Goal: Task Accomplishment & Management: Use online tool/utility

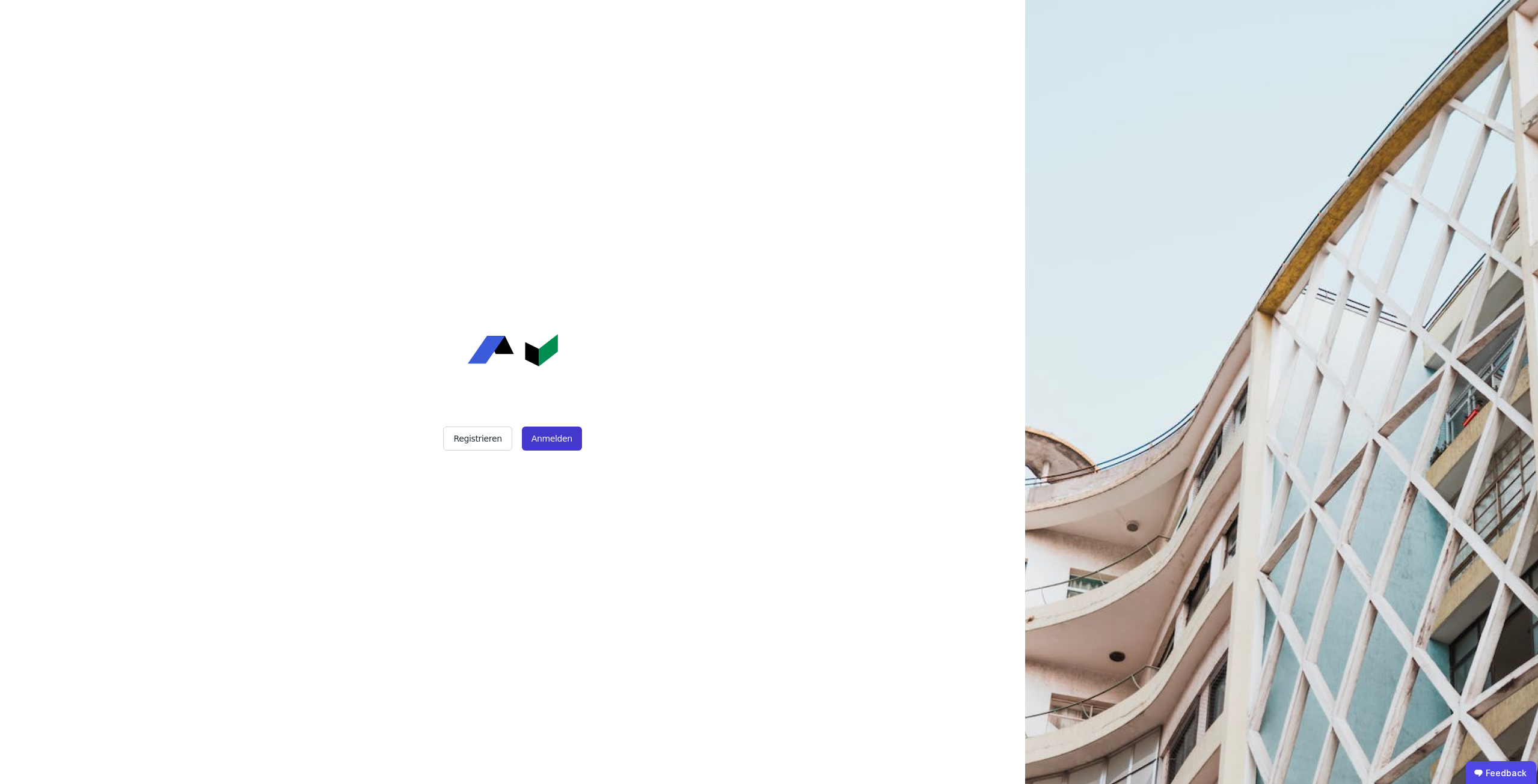
click at [533, 435] on button "Anmelden" at bounding box center [552, 438] width 60 height 24
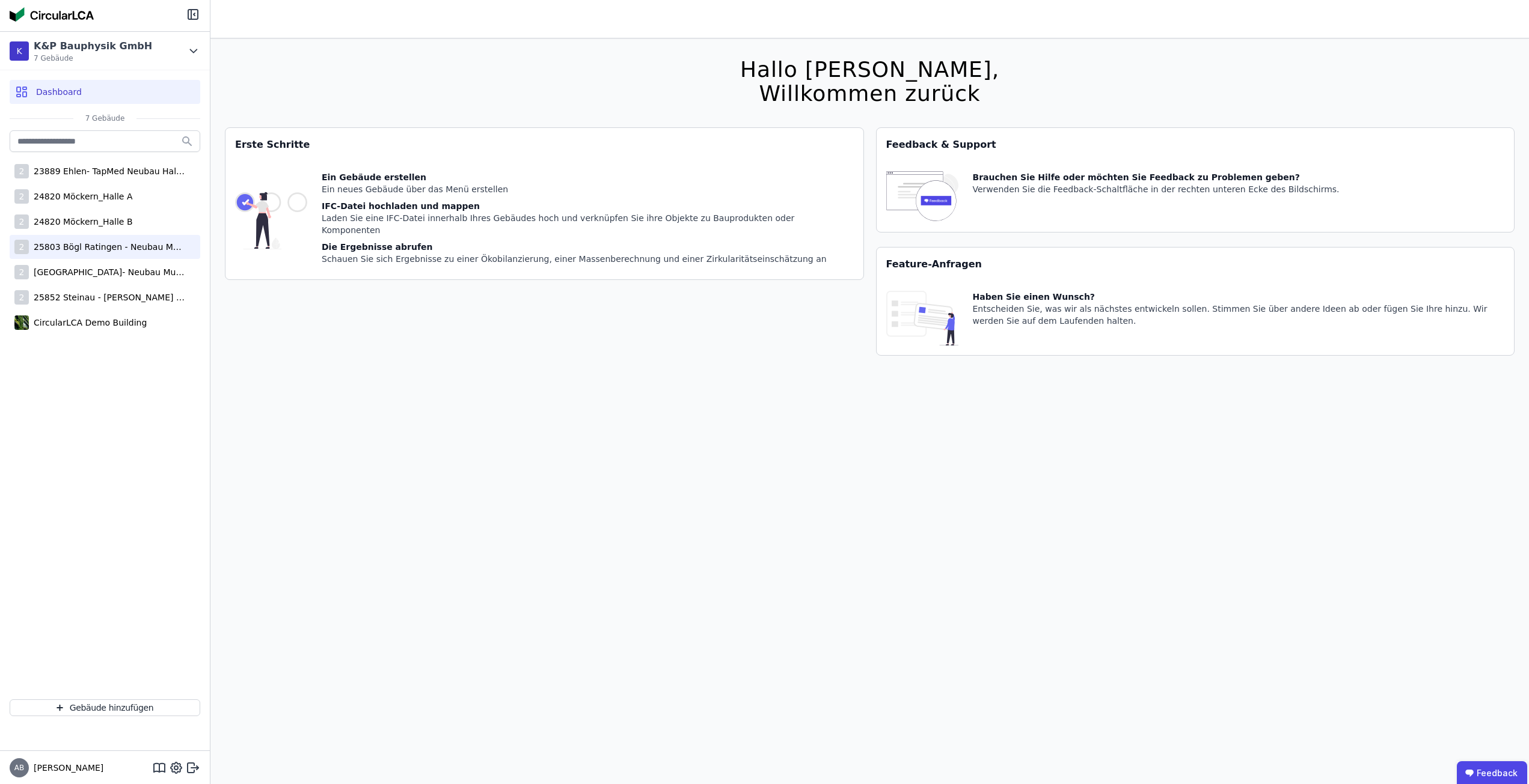
click at [126, 247] on div "25803 Bögl Ratingen - Neubau Multi-User Center" at bounding box center [107, 246] width 157 height 12
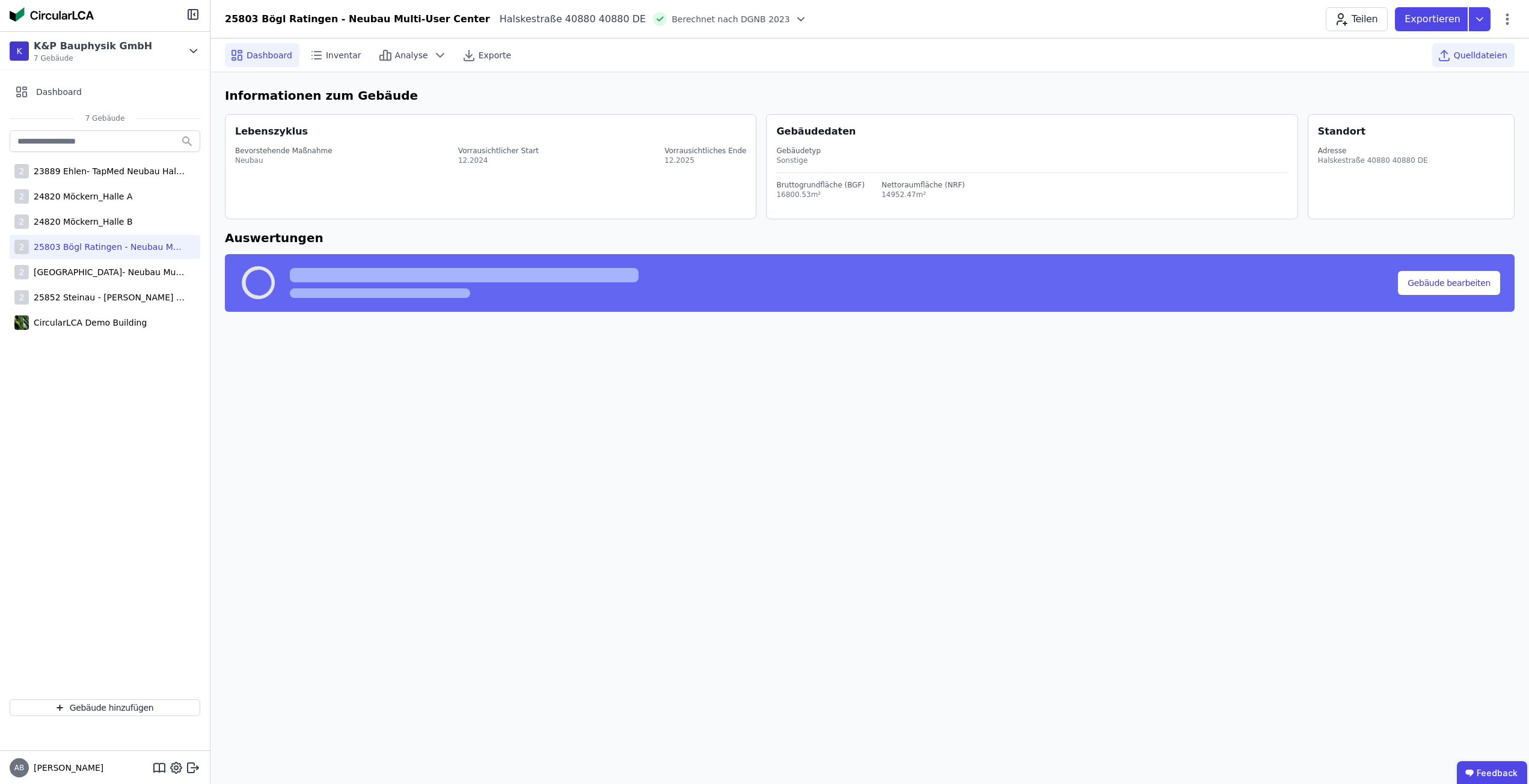
select select "*"
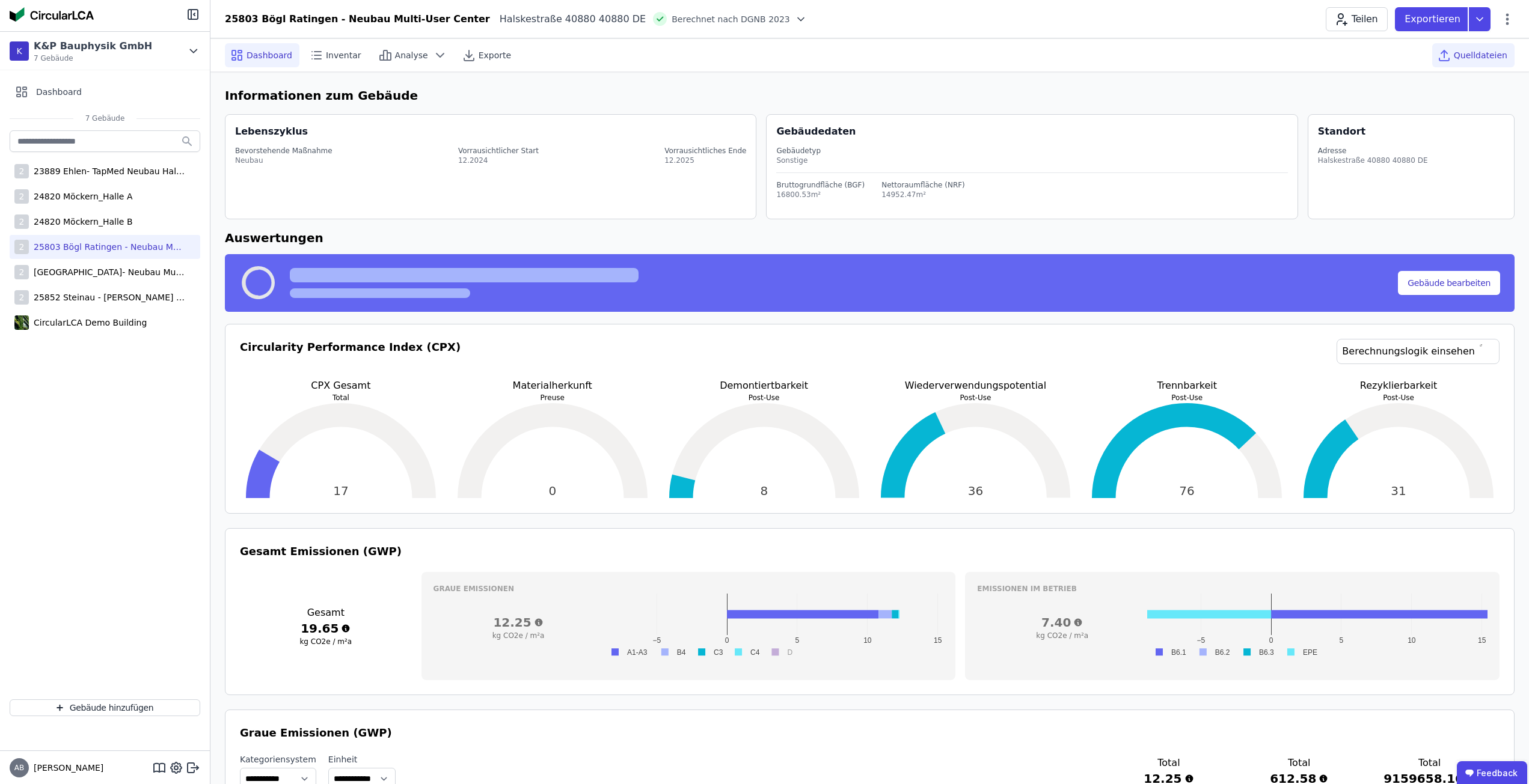
click at [1468, 45] on div "Quelldateien" at bounding box center [1473, 55] width 82 height 24
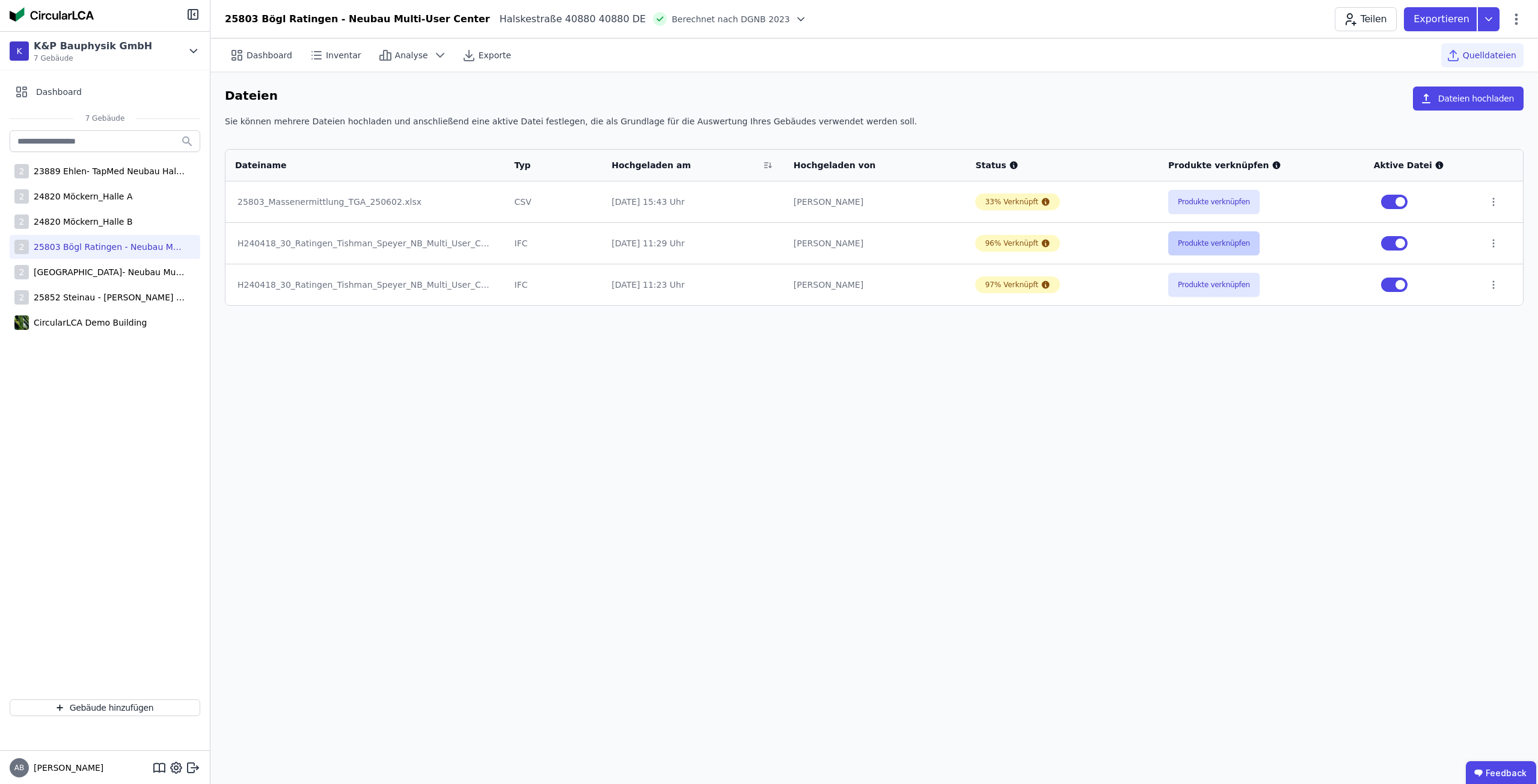
click at [1218, 239] on button "Produkte verknüpfen" at bounding box center [1214, 243] width 91 height 24
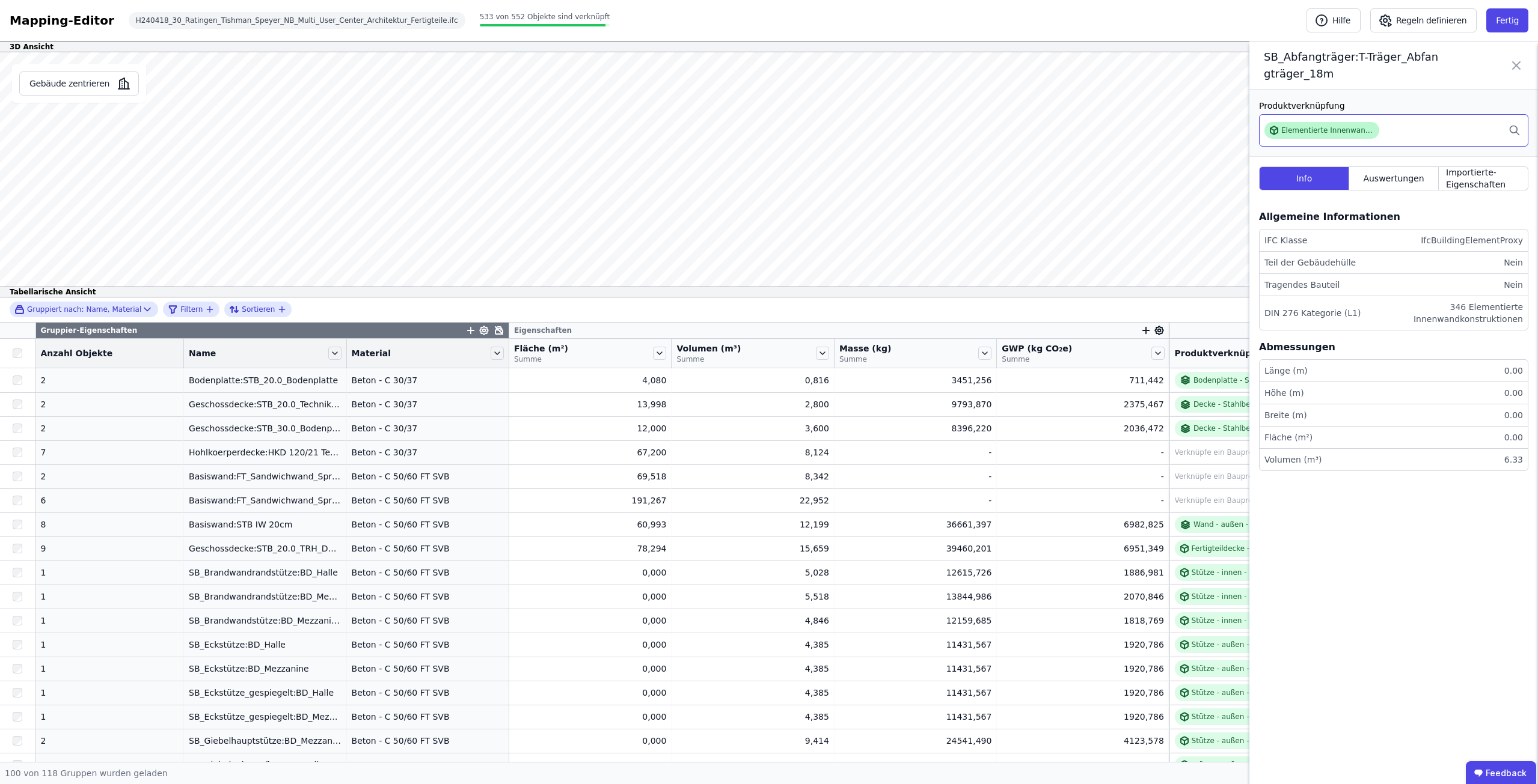
click at [1340, 129] on div "Elementierte Innenwandkonstruktion - Stahlbeton - C60/75" at bounding box center [1327, 131] width 93 height 10
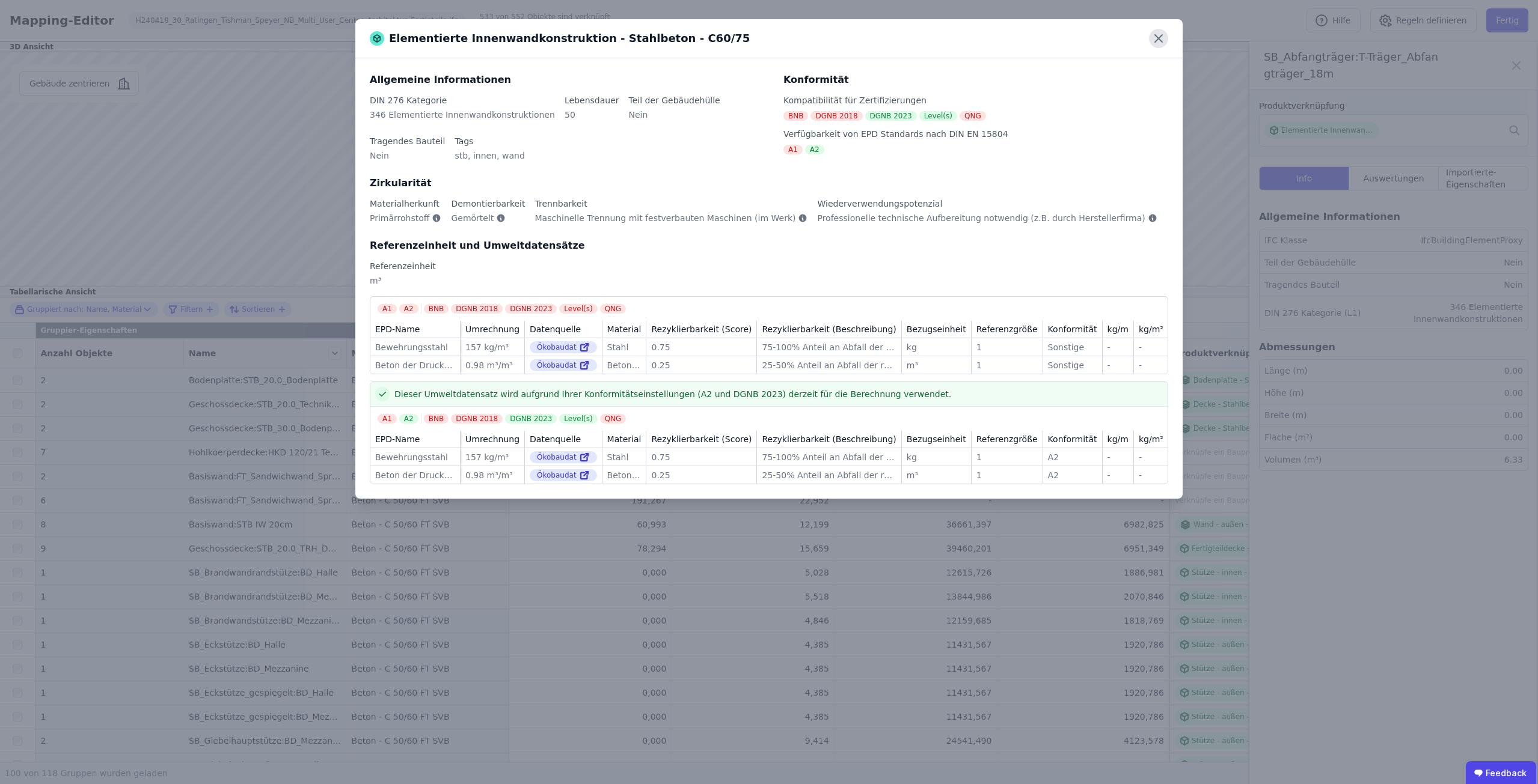
click at [1161, 38] on icon at bounding box center [1159, 38] width 20 height 20
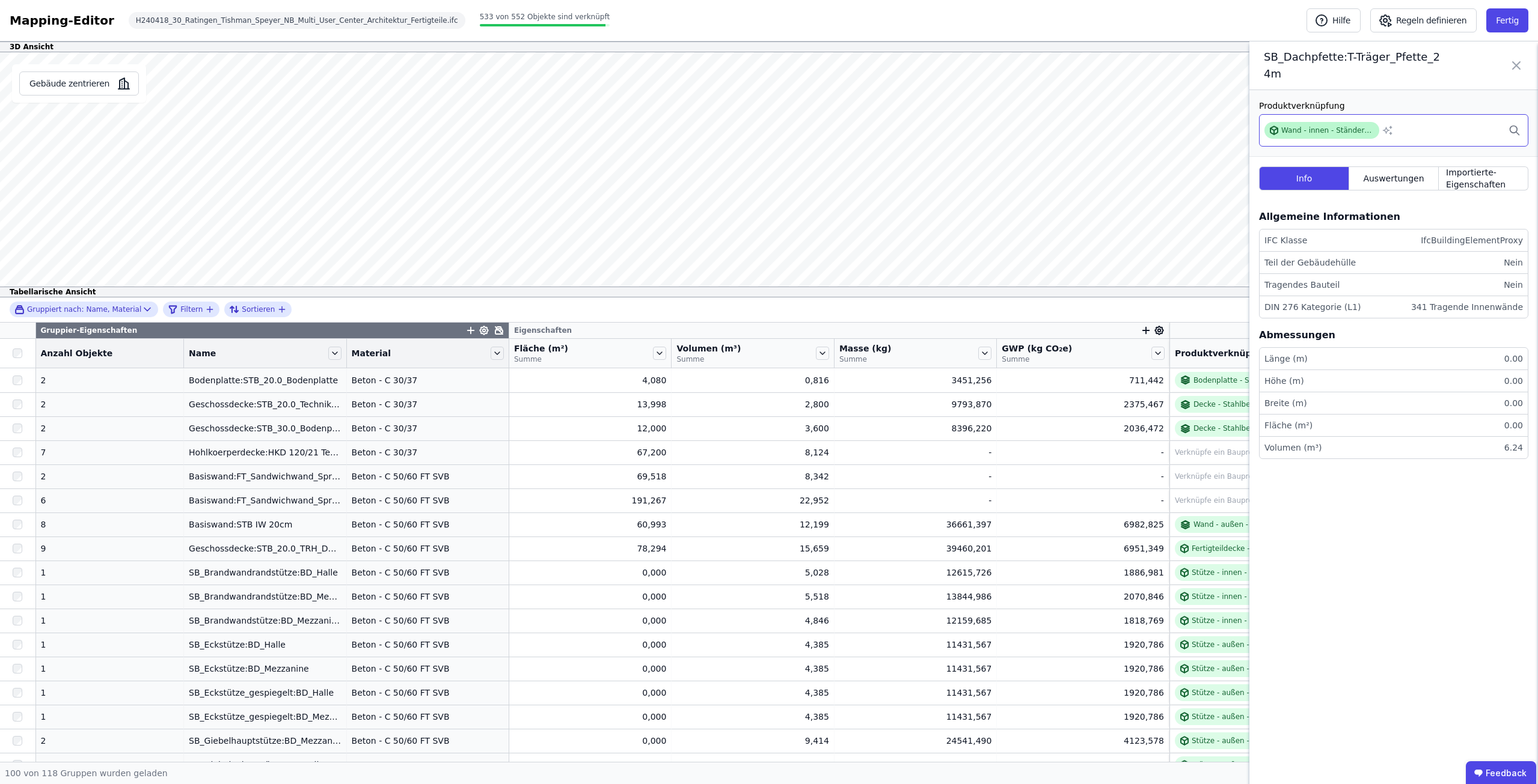
click at [1341, 126] on div "Wand - innen - Ständerwerk - Aluminium" at bounding box center [1327, 131] width 93 height 10
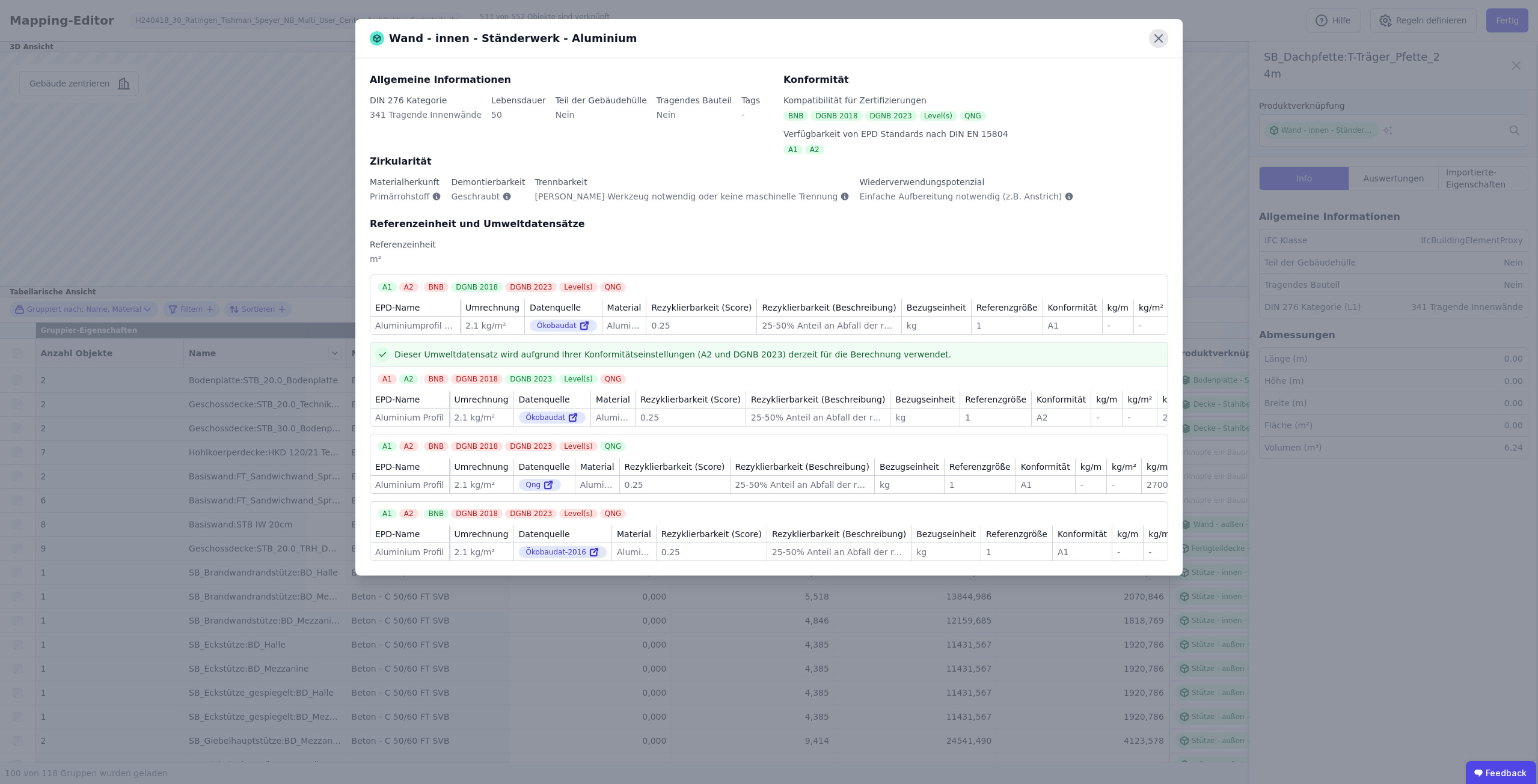
click at [1157, 36] on icon at bounding box center [1158, 38] width 7 height 7
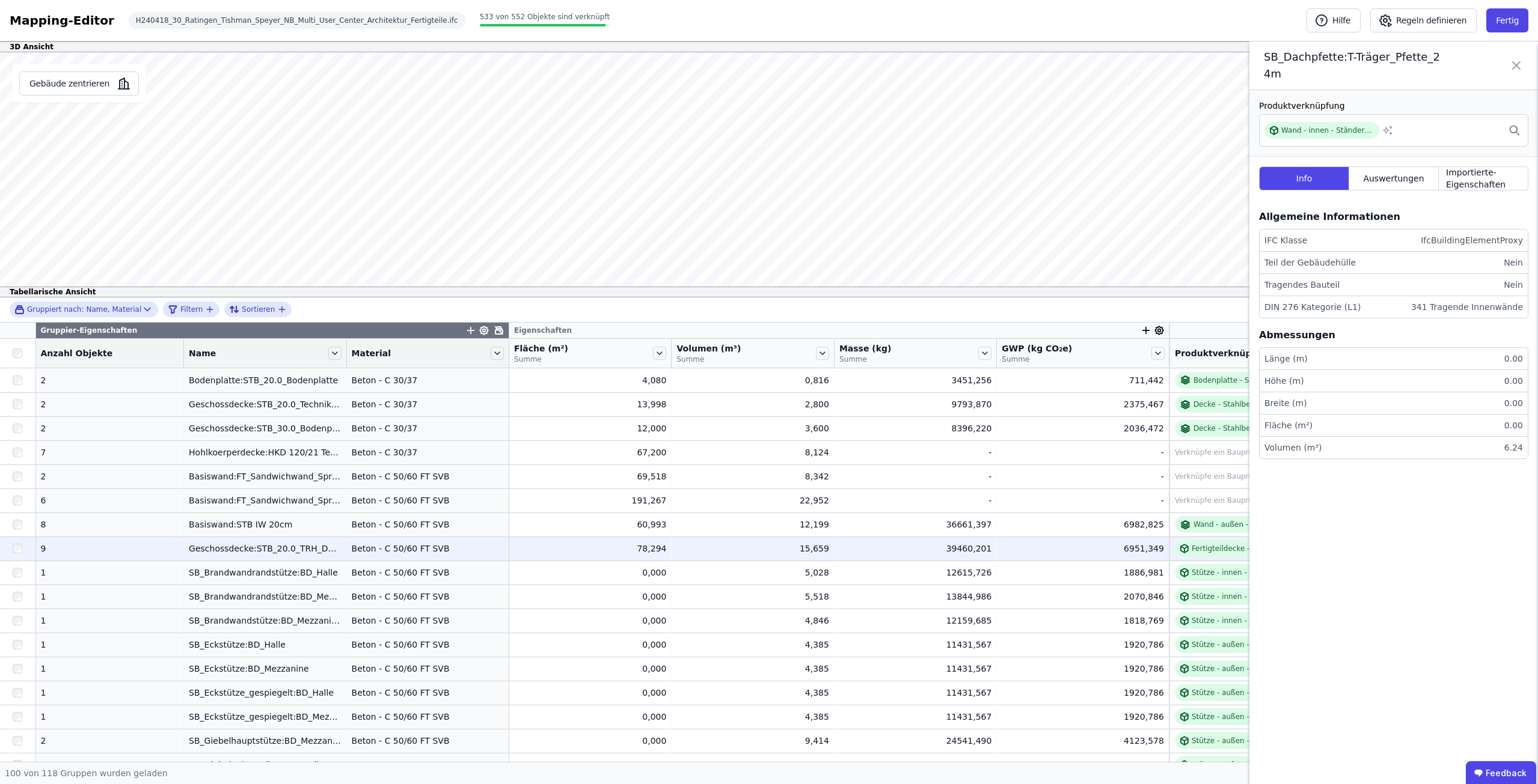
click at [230, 541] on td "Geschossdecke:STB_20.0_TRH_Decke Geschossdecke:STB_20.0_TRH_Decke" at bounding box center [264, 548] width 162 height 24
click at [1200, 543] on div "Fertigteildecke - Stahlbeton - 20cm" at bounding box center [1256, 548] width 162 height 17
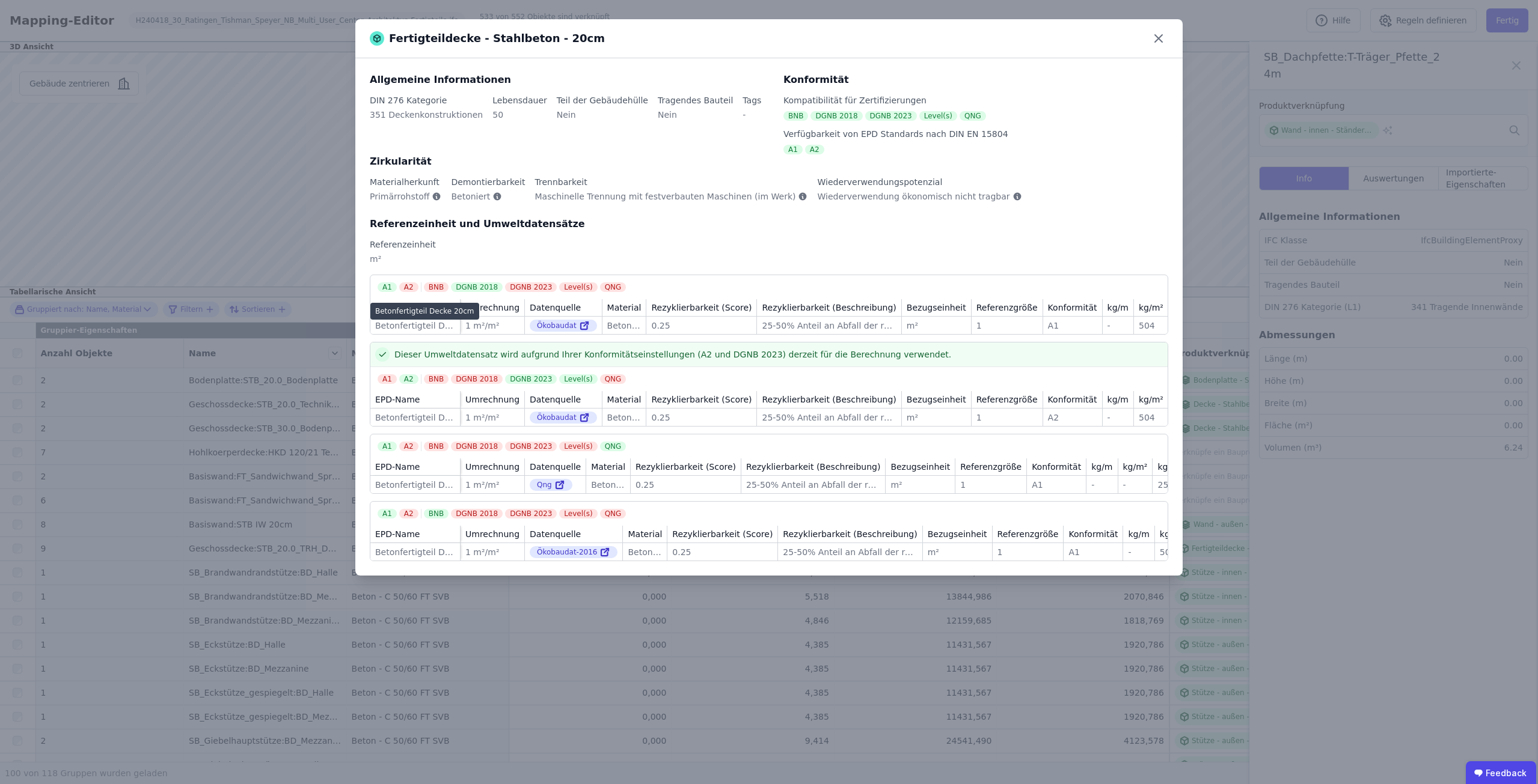
click at [429, 324] on div "Betonfertigteil Decke 20cm" at bounding box center [415, 326] width 80 height 12
click at [1160, 39] on icon at bounding box center [1159, 38] width 20 height 20
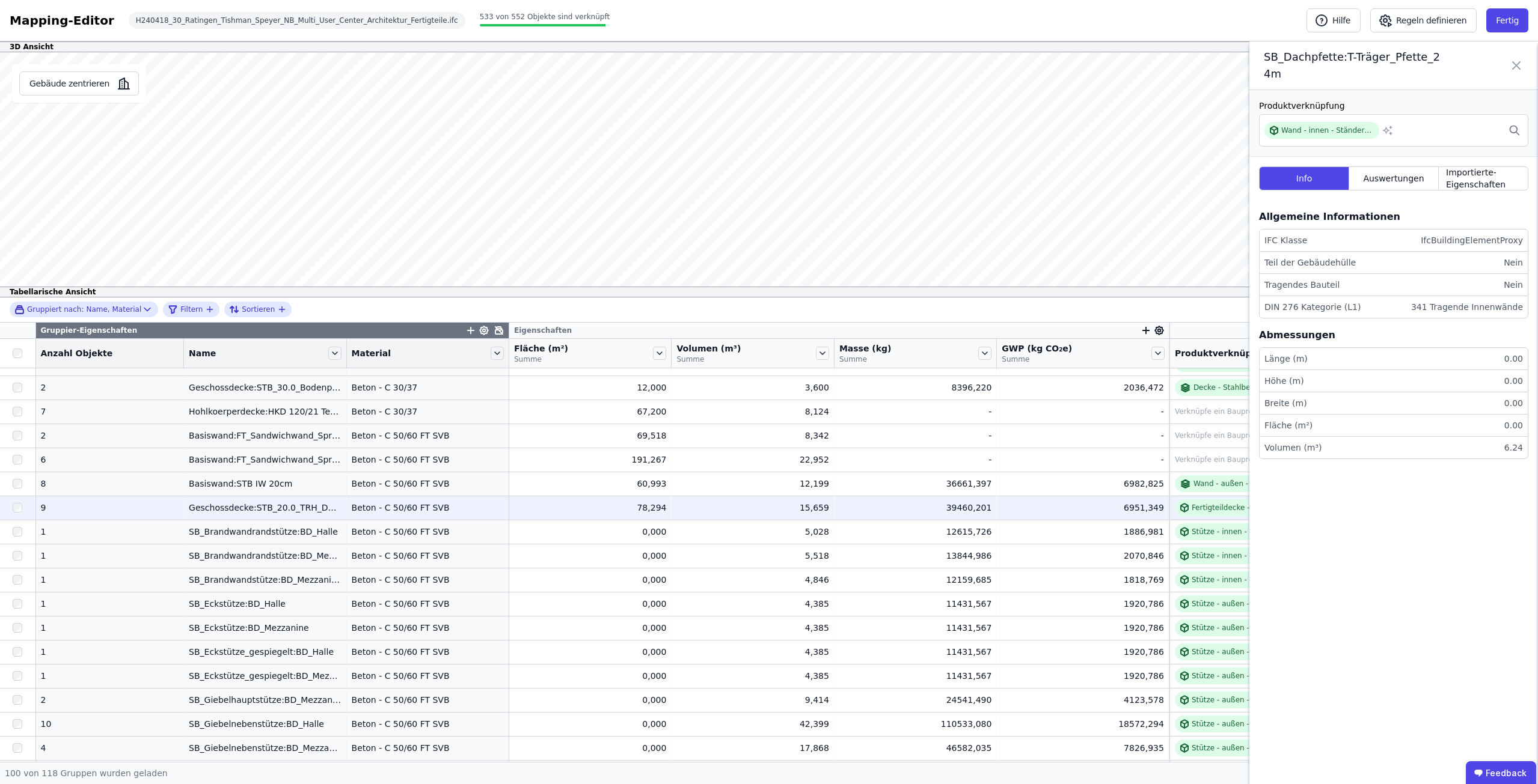
scroll to position [60, 0]
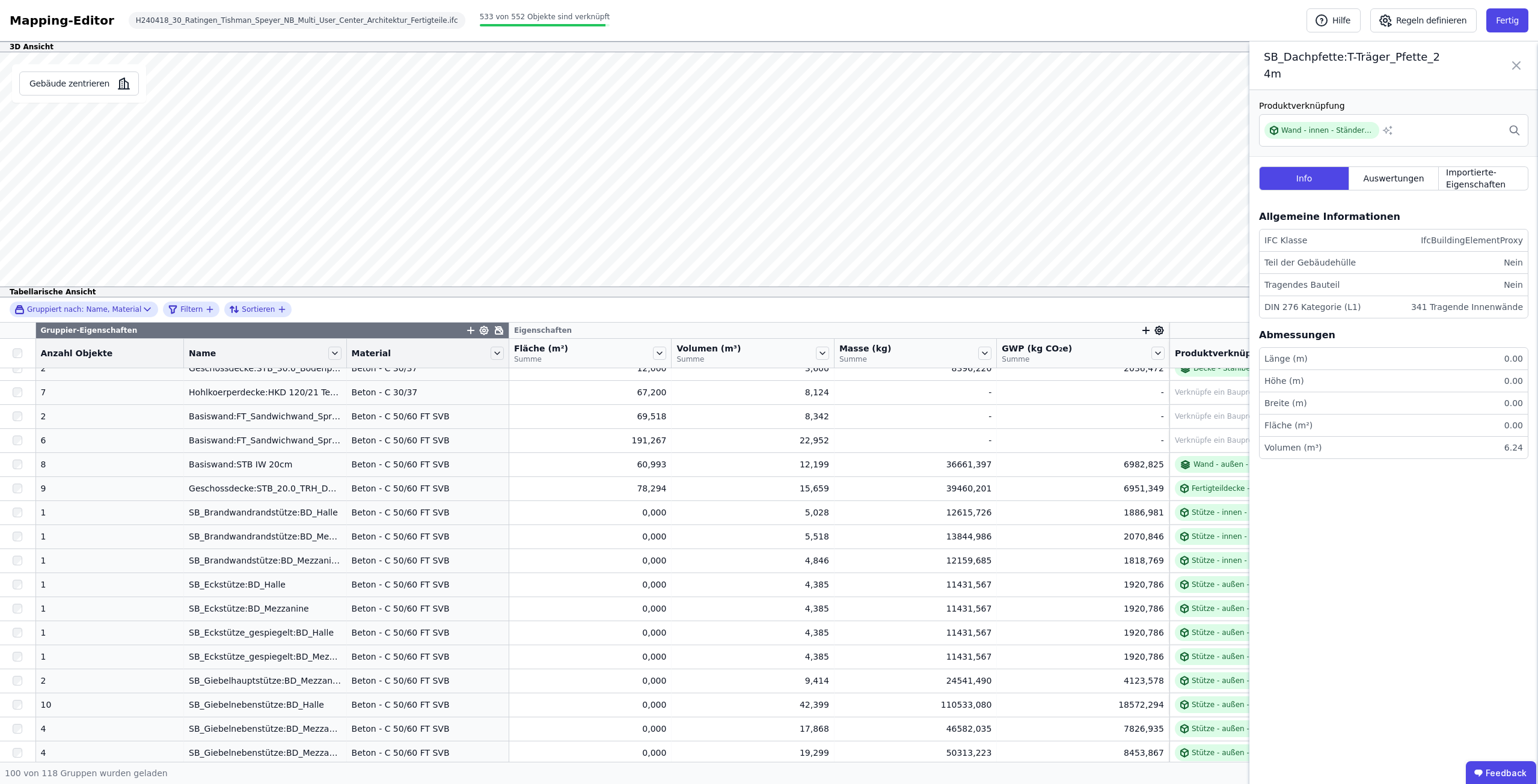
click at [1513, 58] on icon at bounding box center [1516, 65] width 15 height 33
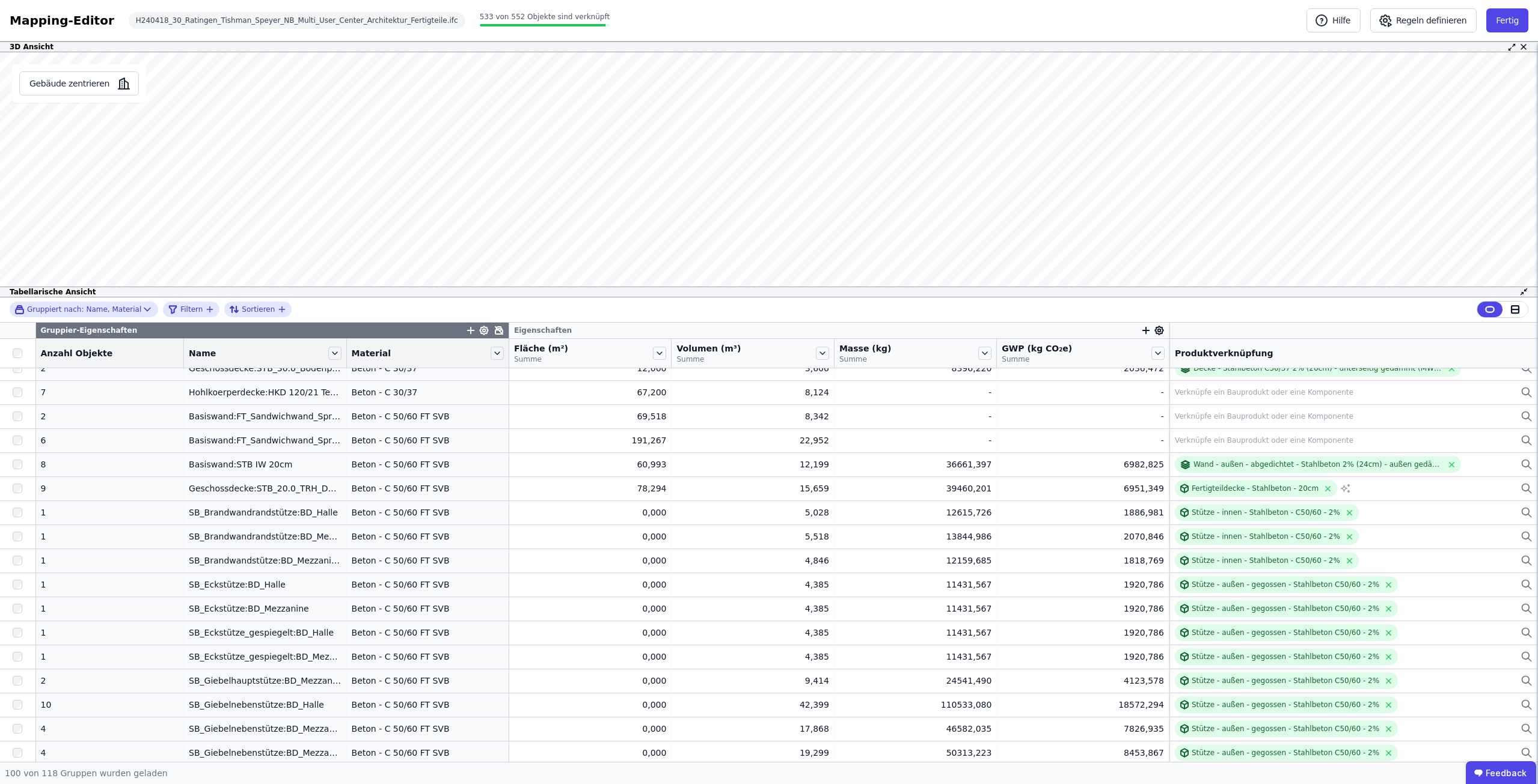
click at [1053, 2] on div "Mapping-Editor Hilfe Regeln definieren Fertig H240418_30_Ratingen_Tishman_Speye…" at bounding box center [769, 20] width 1538 height 42
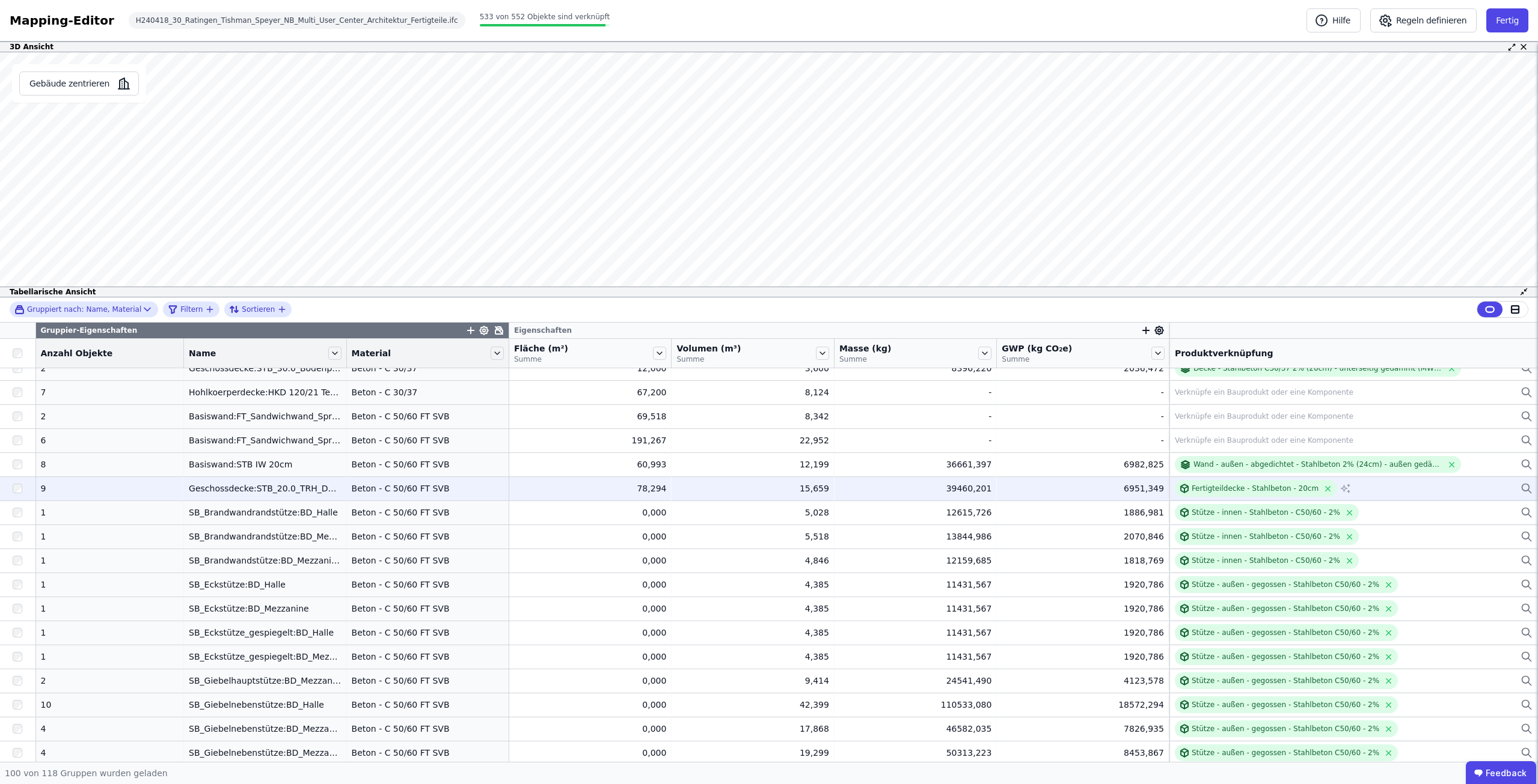
click at [248, 492] on div "Geschossdecke:STB_20.0_TRH_Decke" at bounding box center [264, 489] width 152 height 12
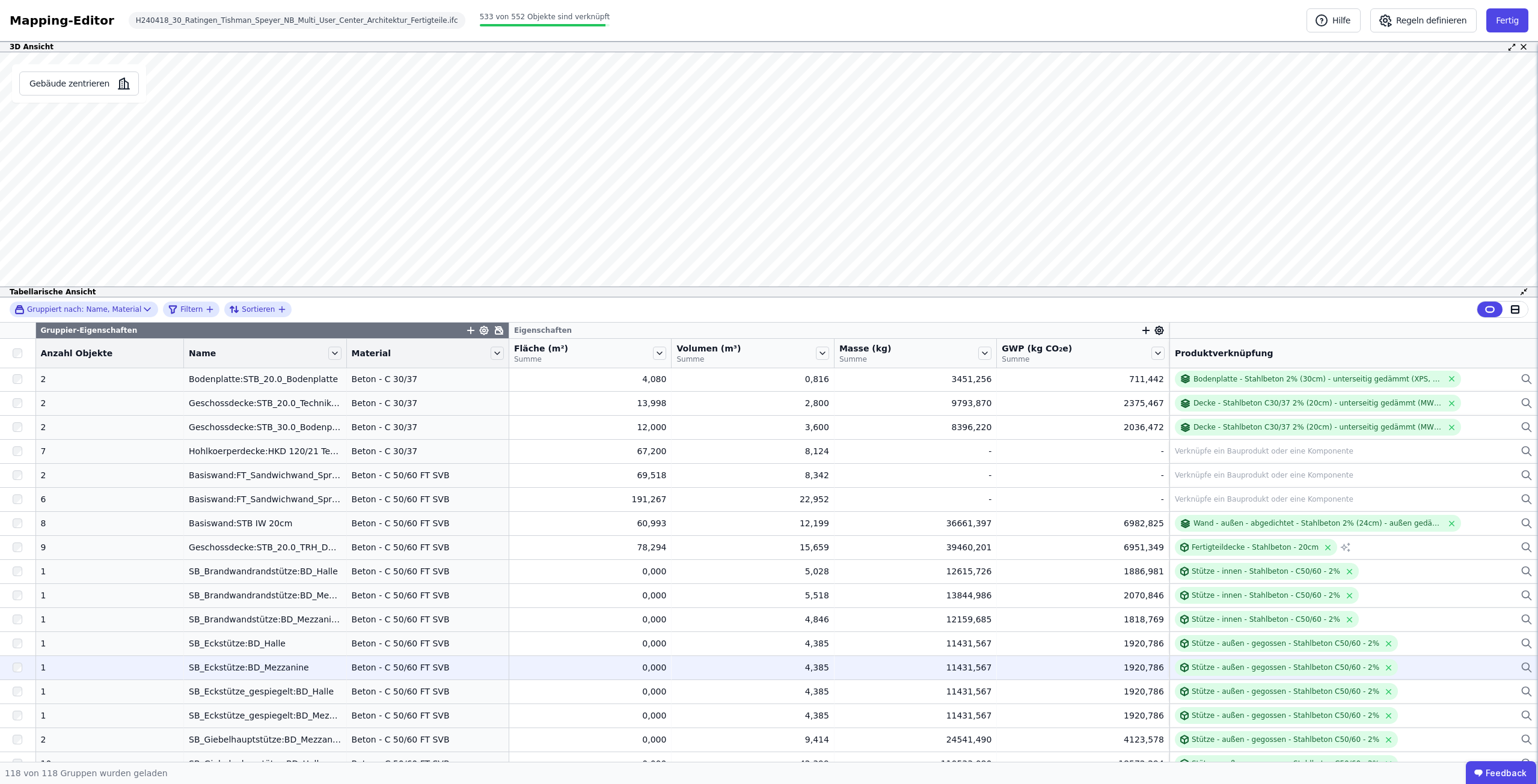
scroll to position [0, 0]
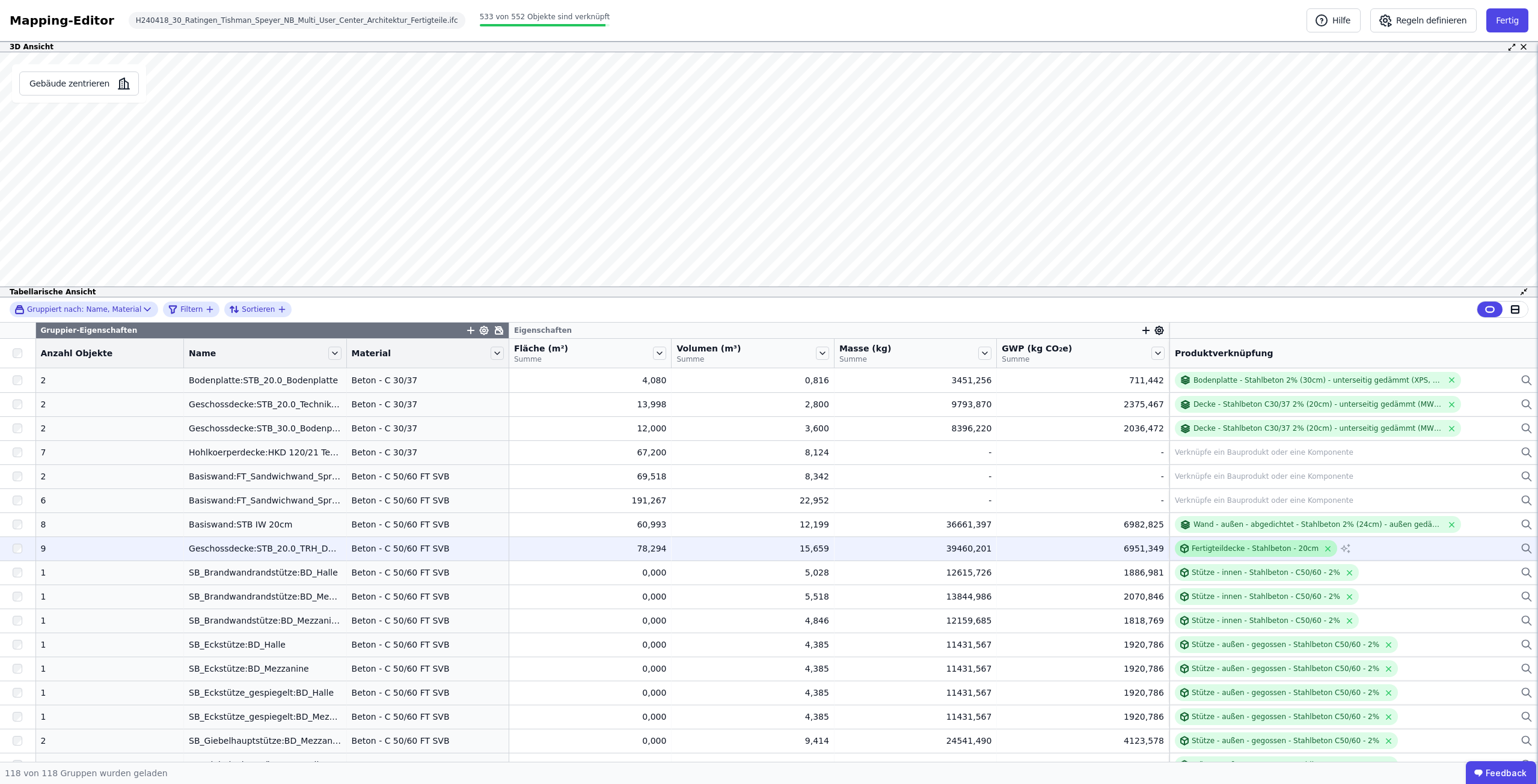
click at [1218, 542] on div "Fertigteildecke - Stahlbeton - 20cm" at bounding box center [1256, 548] width 162 height 17
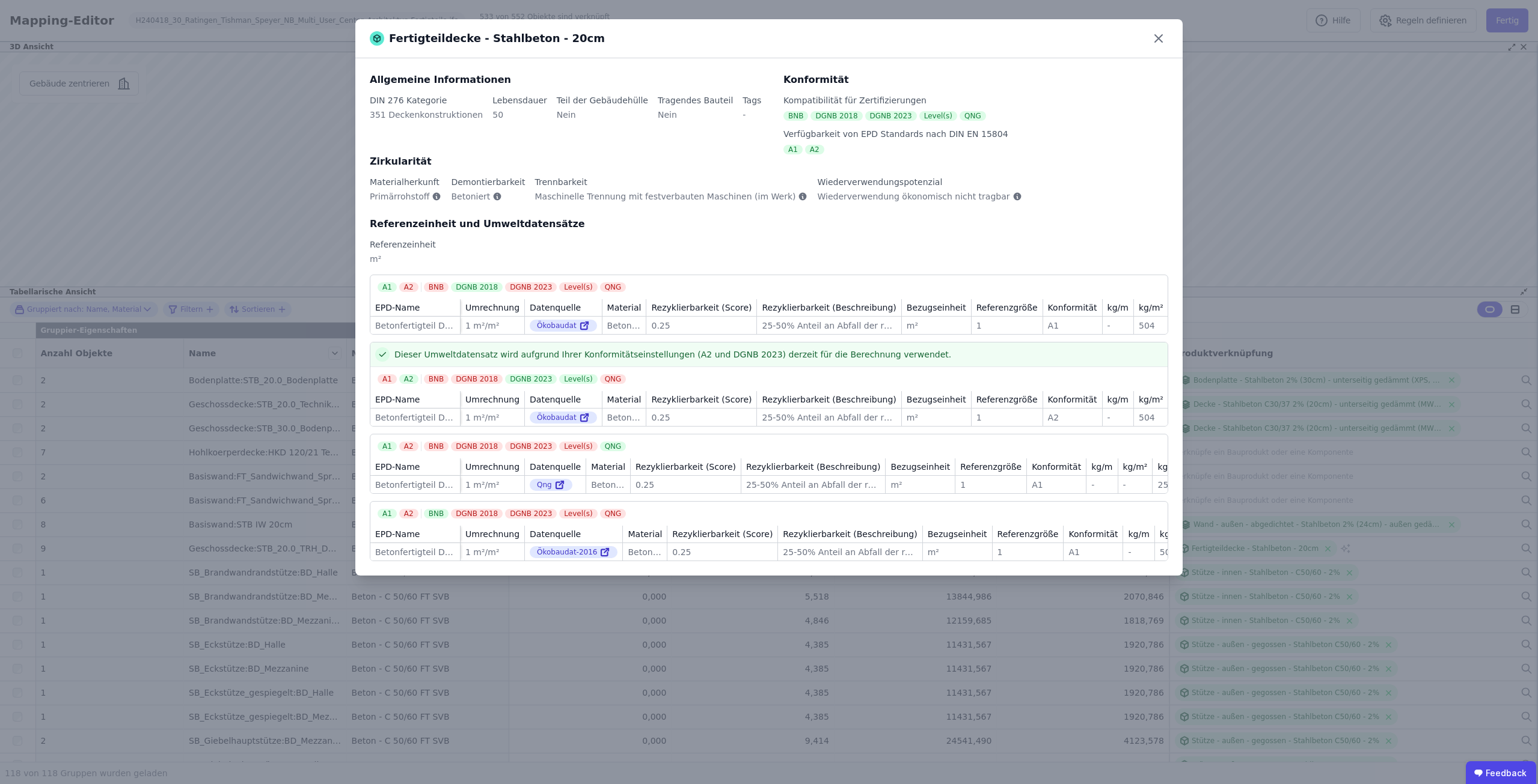
click at [1281, 103] on div "Fertigteildecke - Stahlbeton - 20cm Allgemeine Informationen DIN 276 Kategorie …" at bounding box center [769, 392] width 1538 height 784
click at [1159, 38] on icon at bounding box center [1158, 38] width 7 height 7
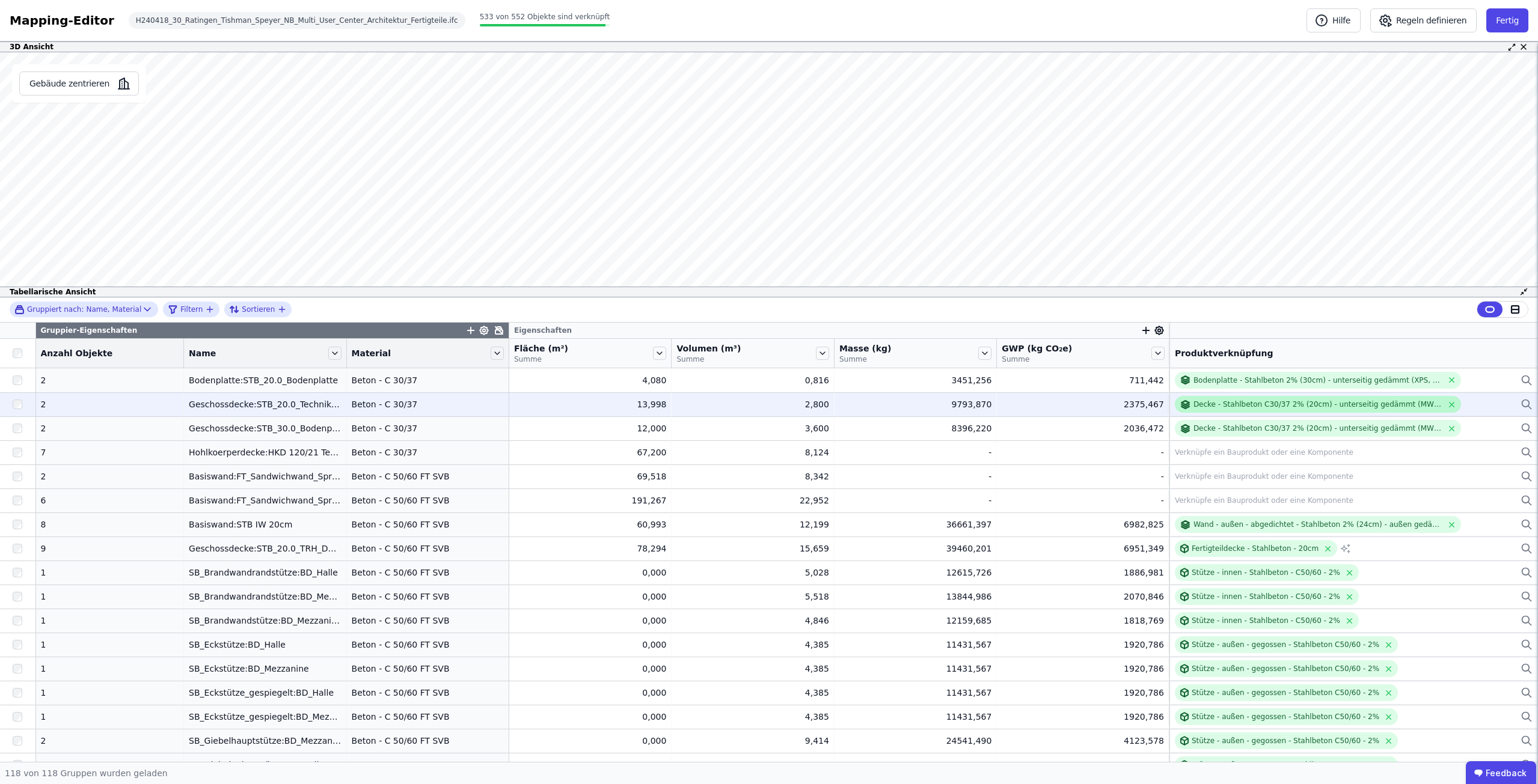
click at [1263, 405] on div "Decke - Stahlbeton C30/37 2% (20cm) - unterseitig gedämmt (MW) - Zement-Estrich…" at bounding box center [1317, 405] width 249 height 10
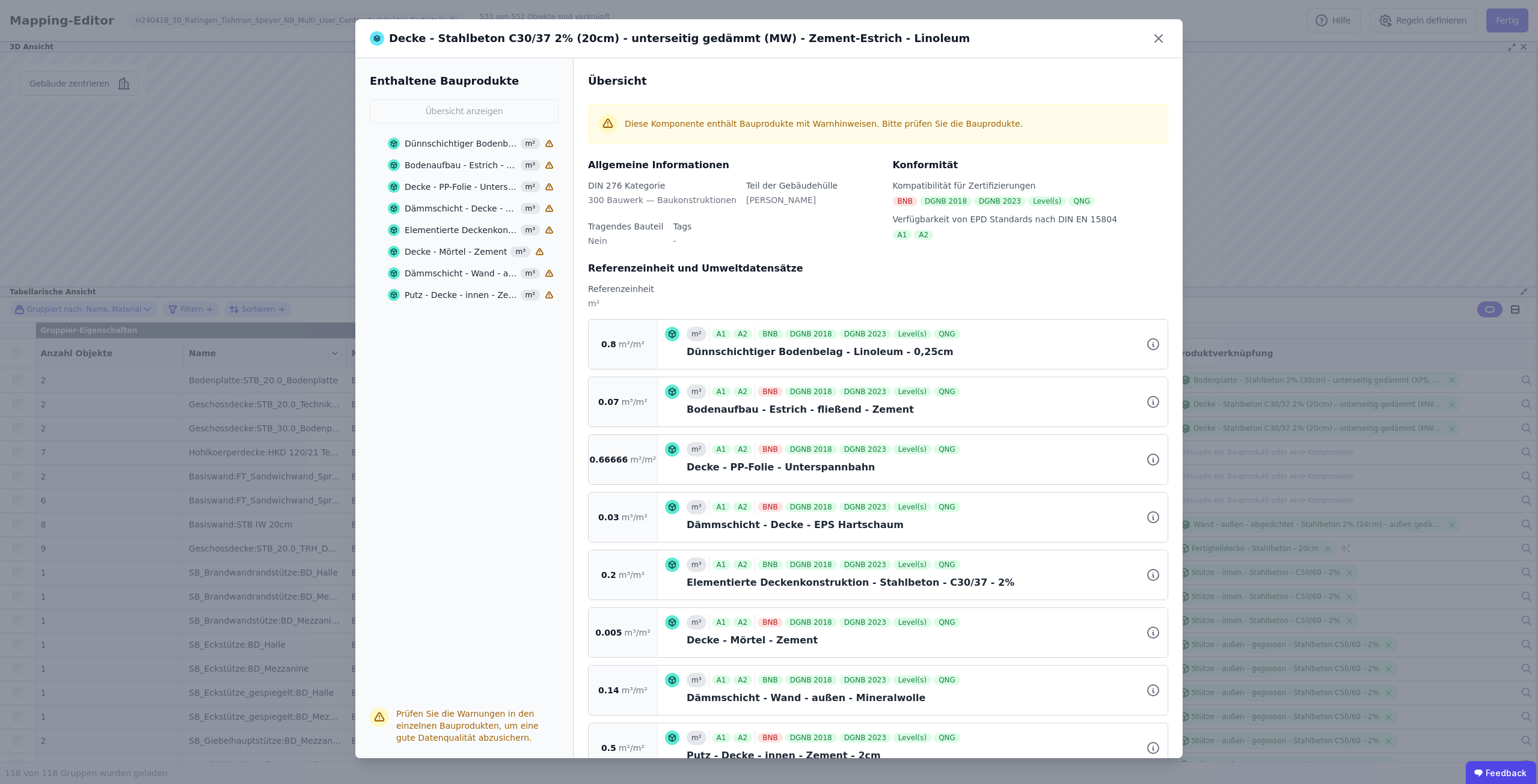
scroll to position [37, 0]
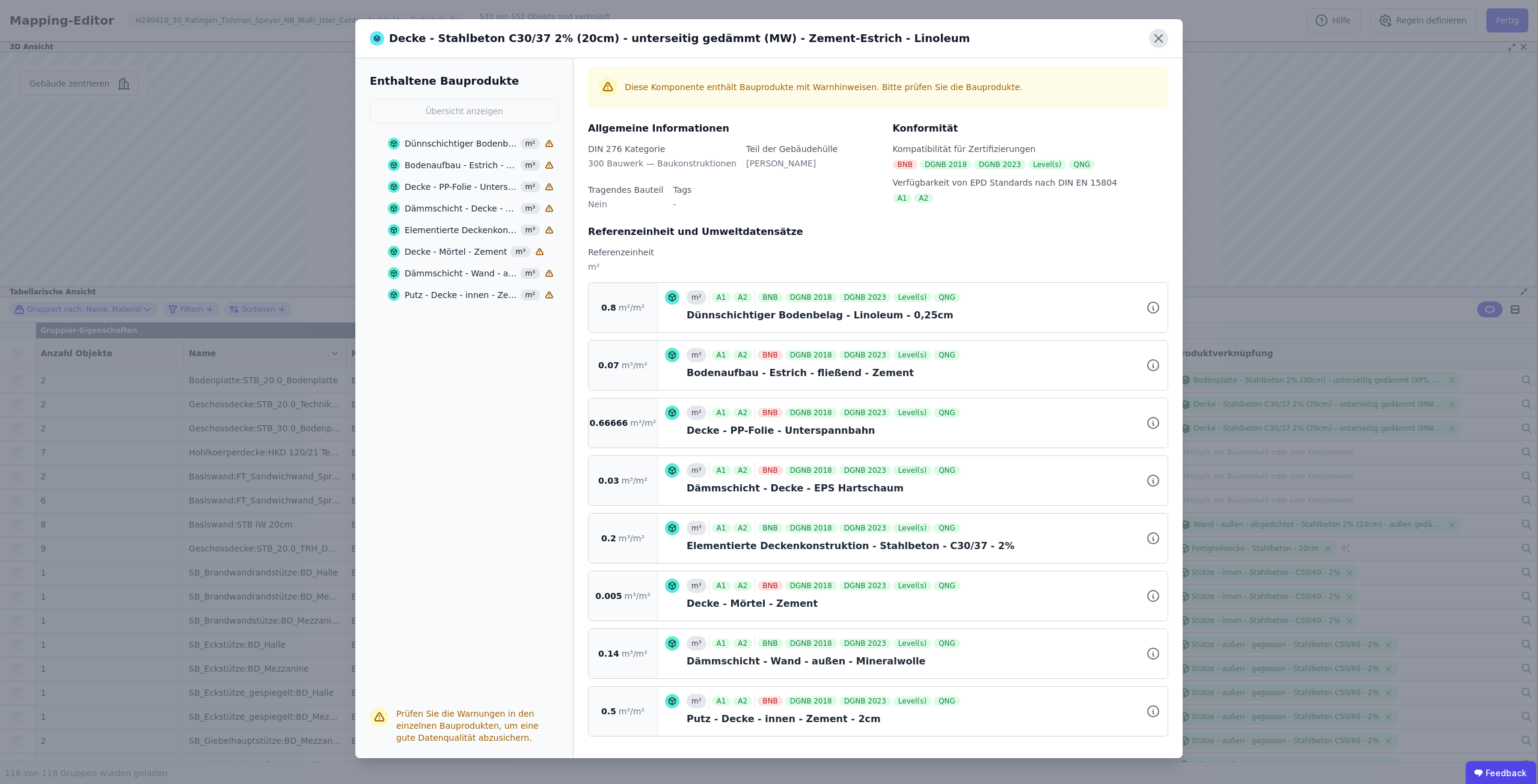
click at [1160, 38] on icon at bounding box center [1158, 38] width 7 height 7
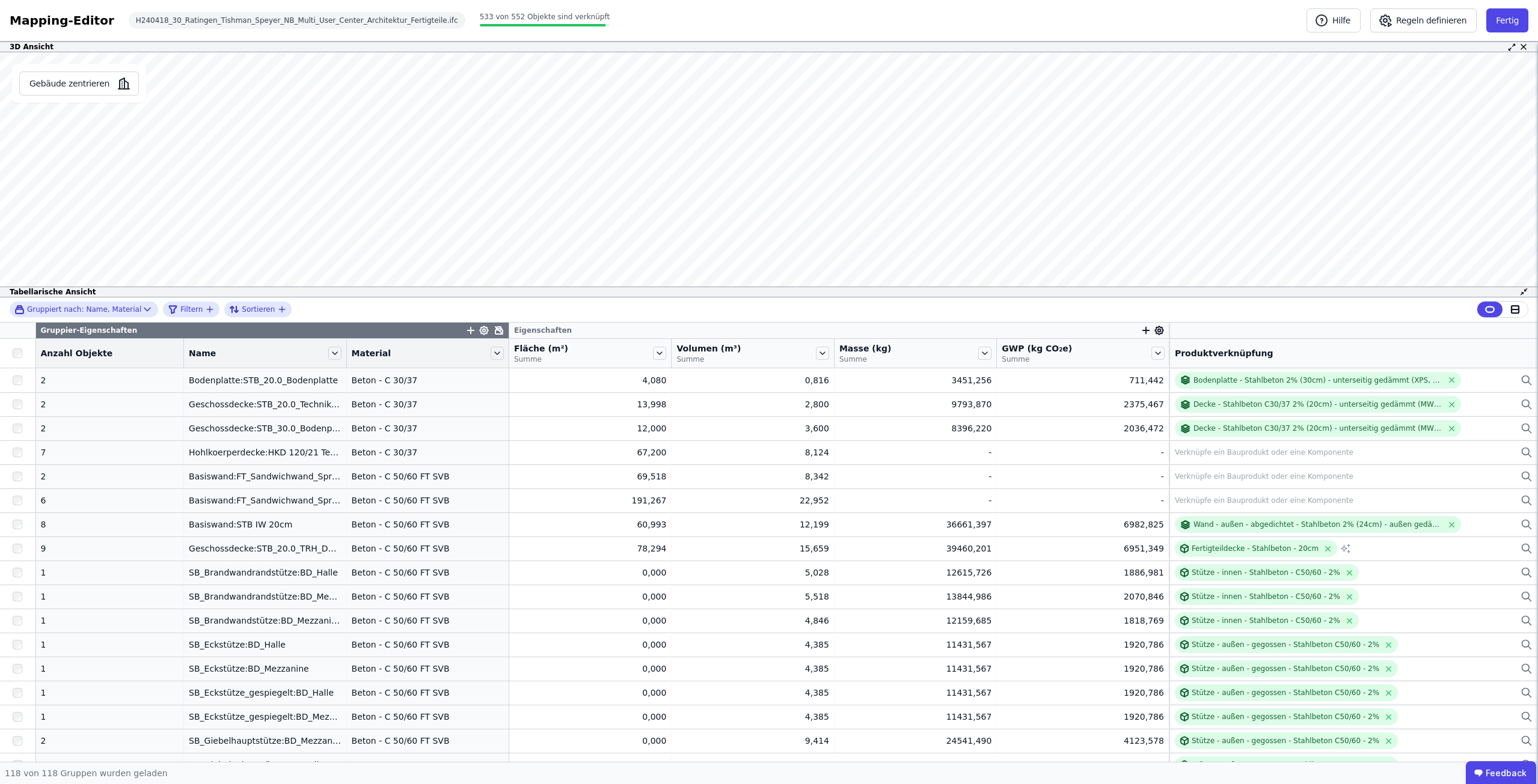
scroll to position [0, 0]
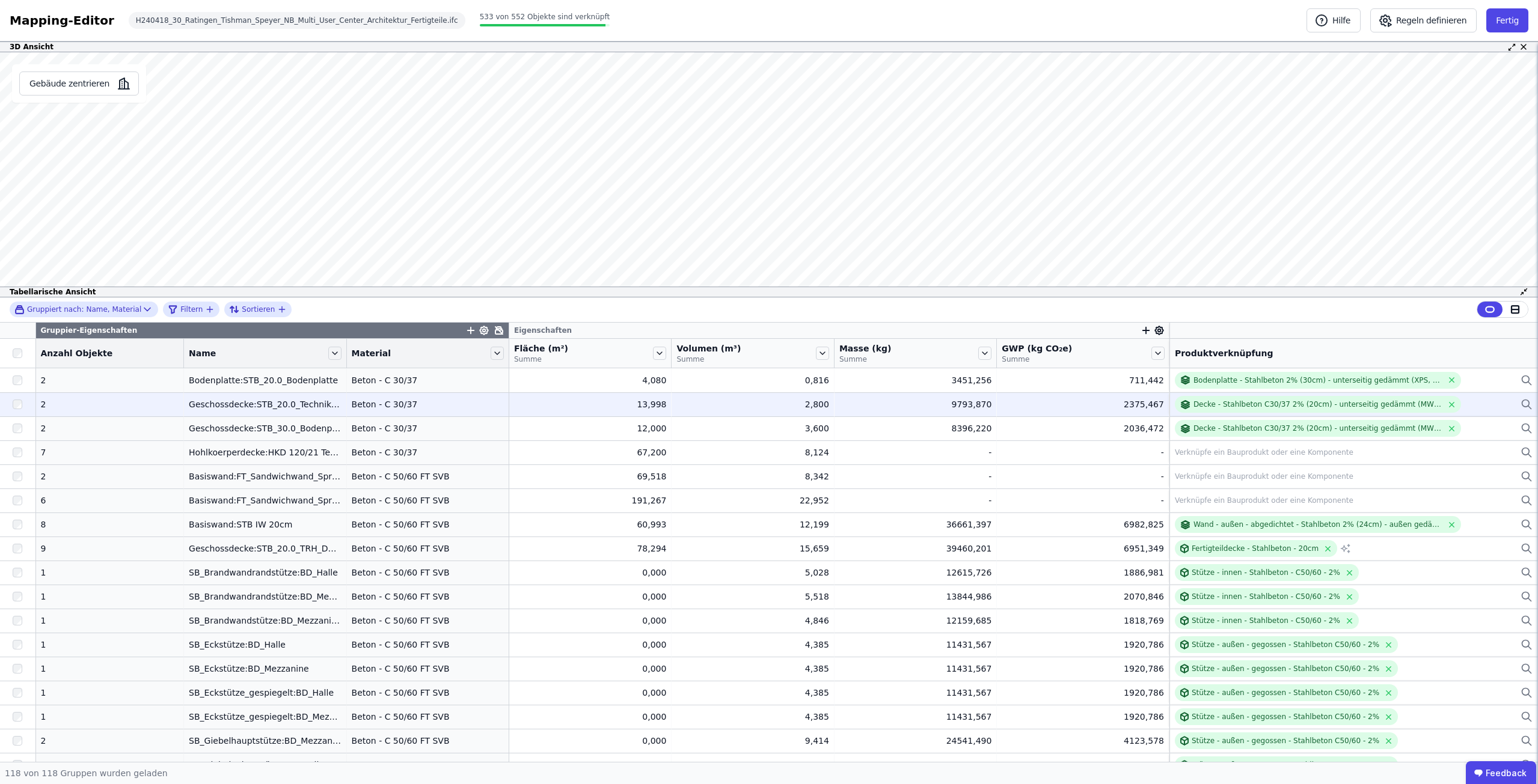
click at [1279, 396] on td "Decke - Stahlbeton C30/37 2% (20cm) - unterseitig gedämmt (MW) - Zement-Estrich…" at bounding box center [1354, 404] width 369 height 24
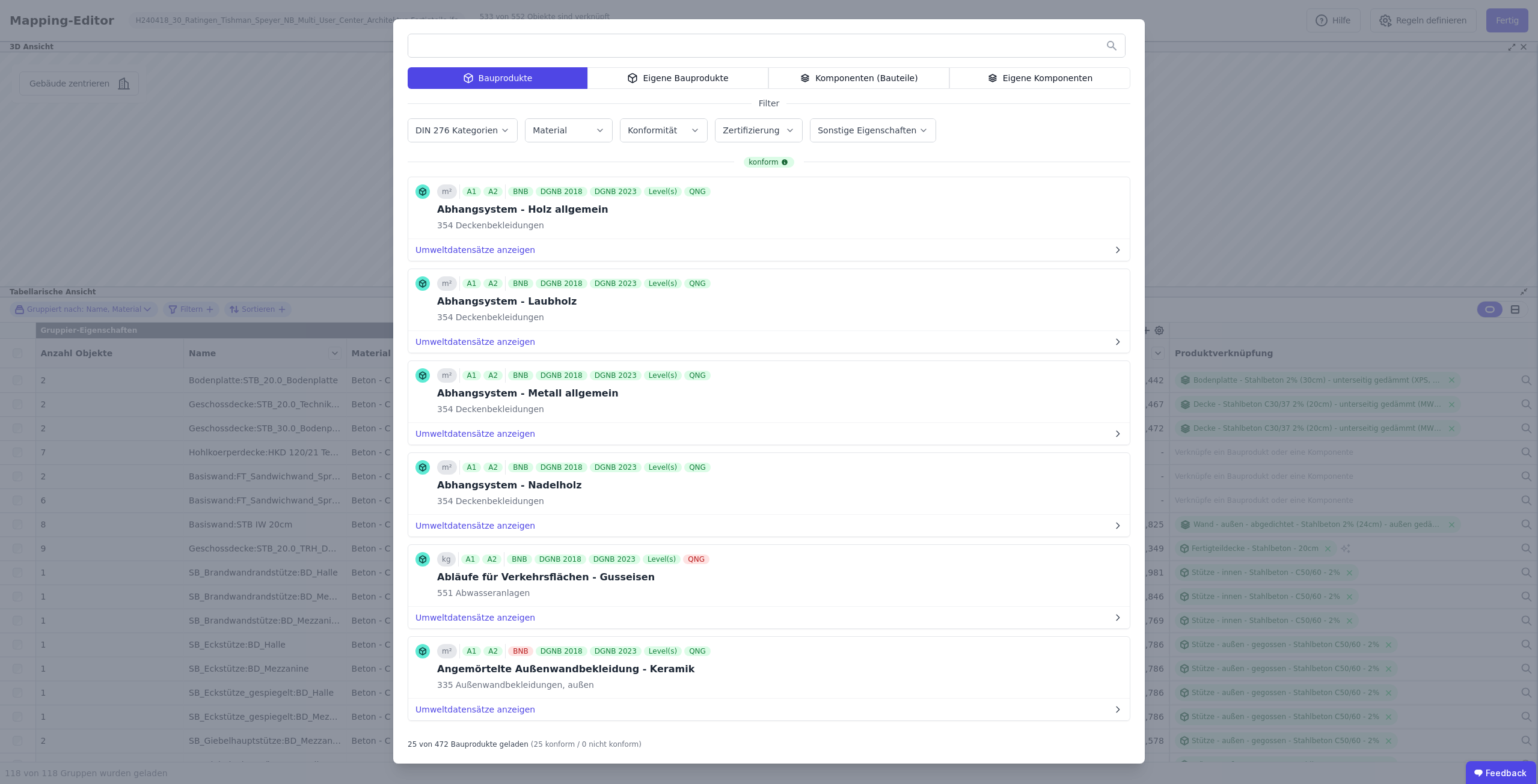
click at [1203, 62] on div "Bauprodukte Eigene Bauprodukte Komponenten (Bauteile) Eigene Komponenten Filter…" at bounding box center [769, 392] width 1538 height 784
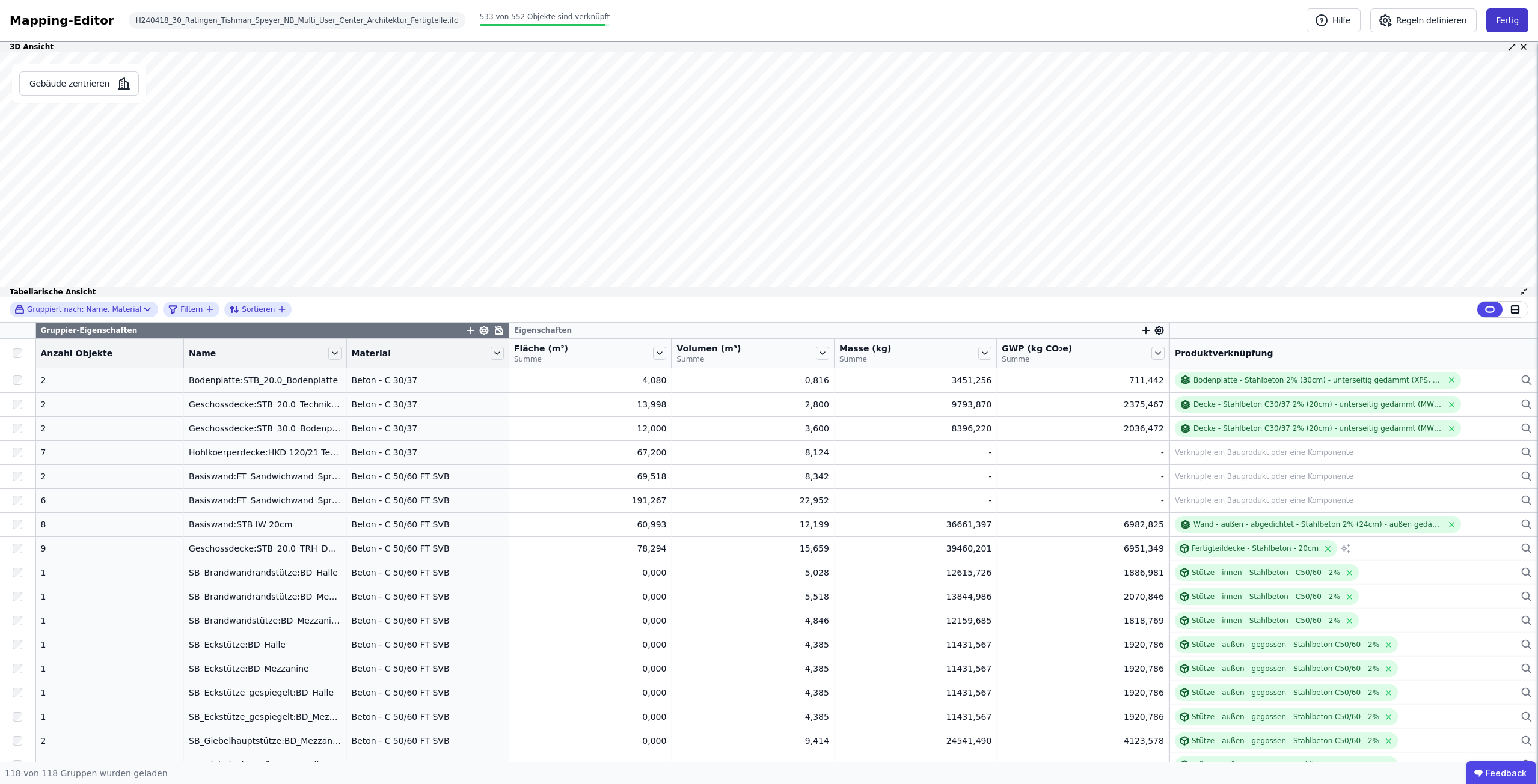
click at [1515, 12] on button "Fertig" at bounding box center [1507, 20] width 42 height 24
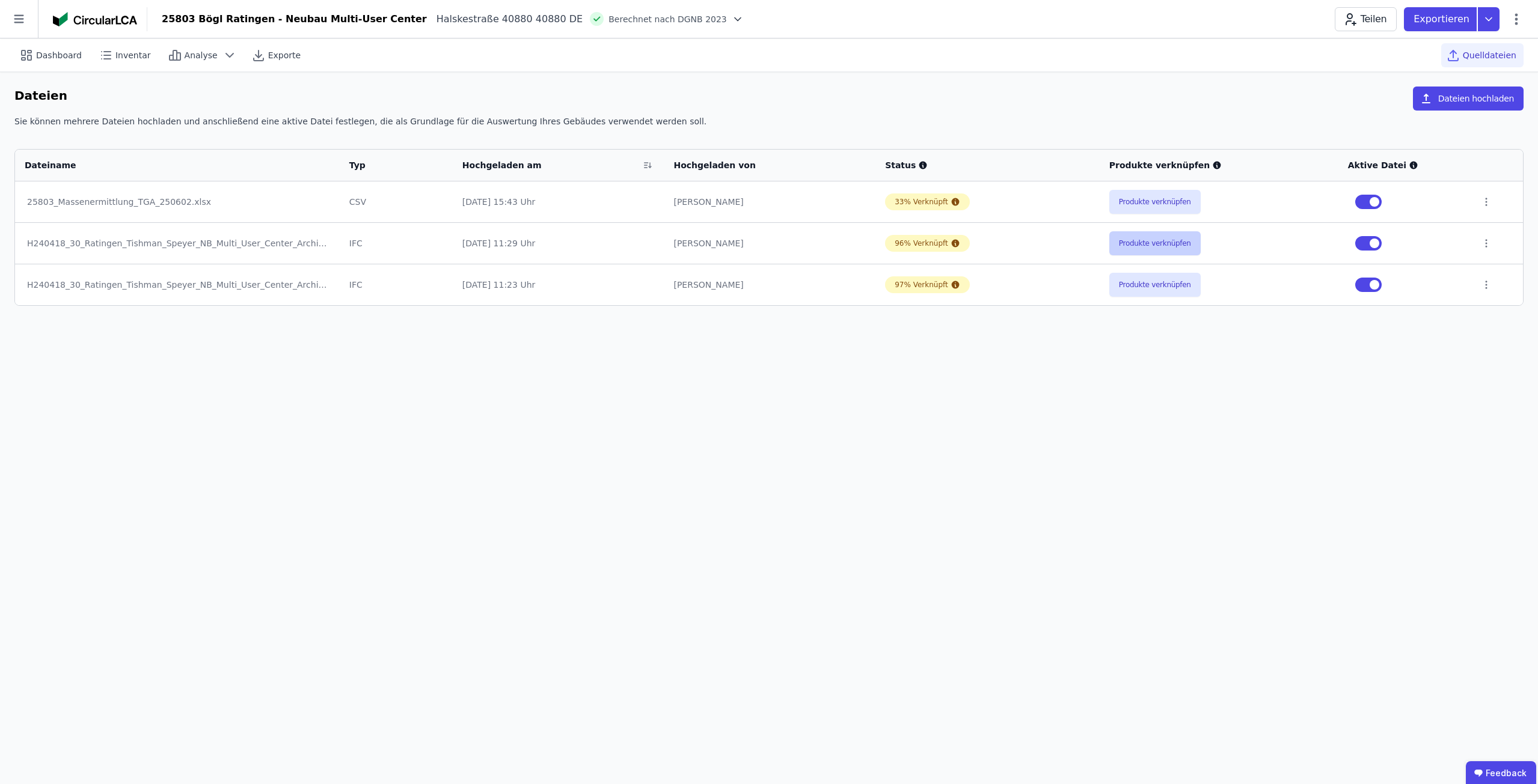
click at [1163, 237] on button "Produkte verknüpfen" at bounding box center [1155, 243] width 91 height 24
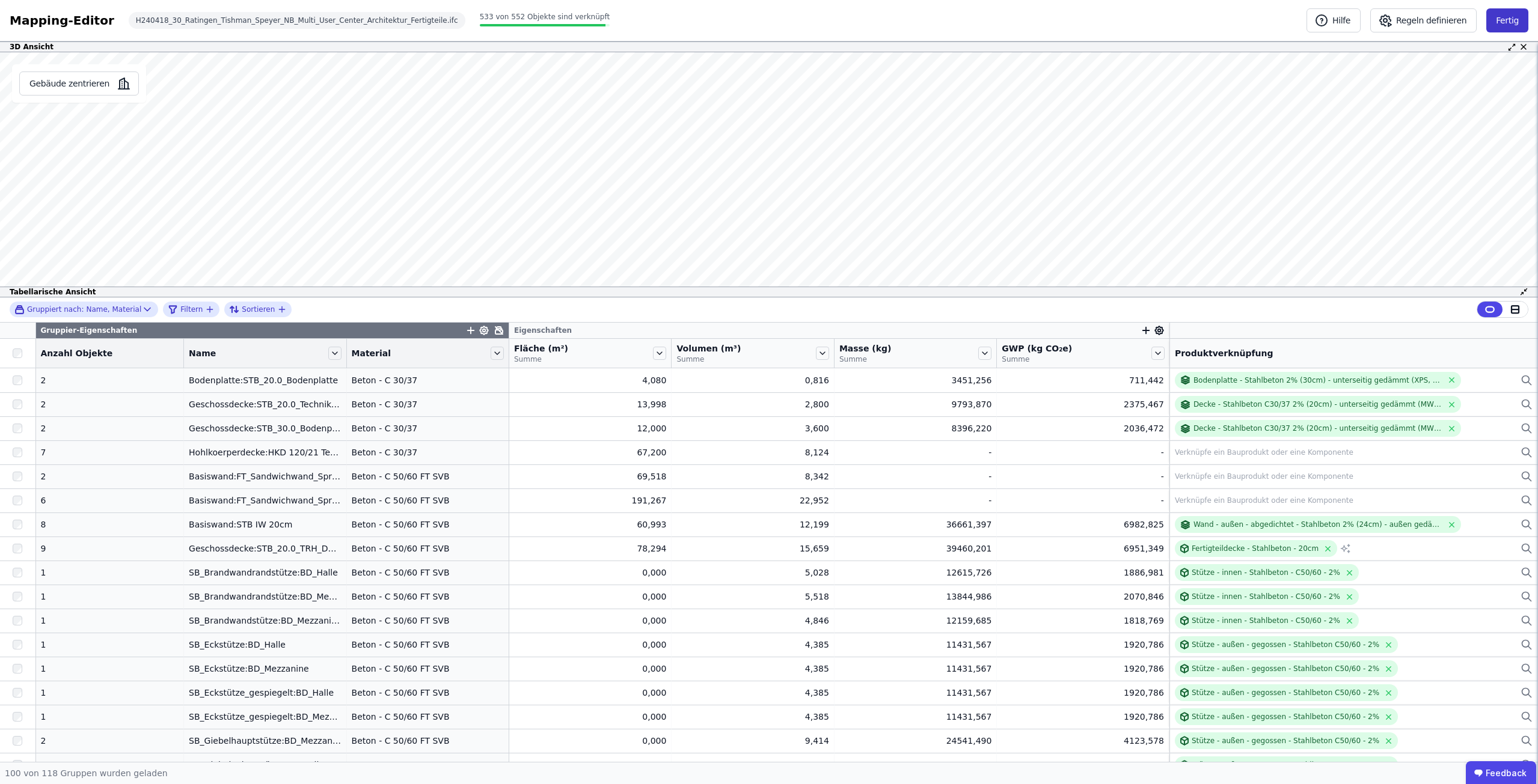
click at [1495, 16] on button "Fertig" at bounding box center [1507, 20] width 42 height 24
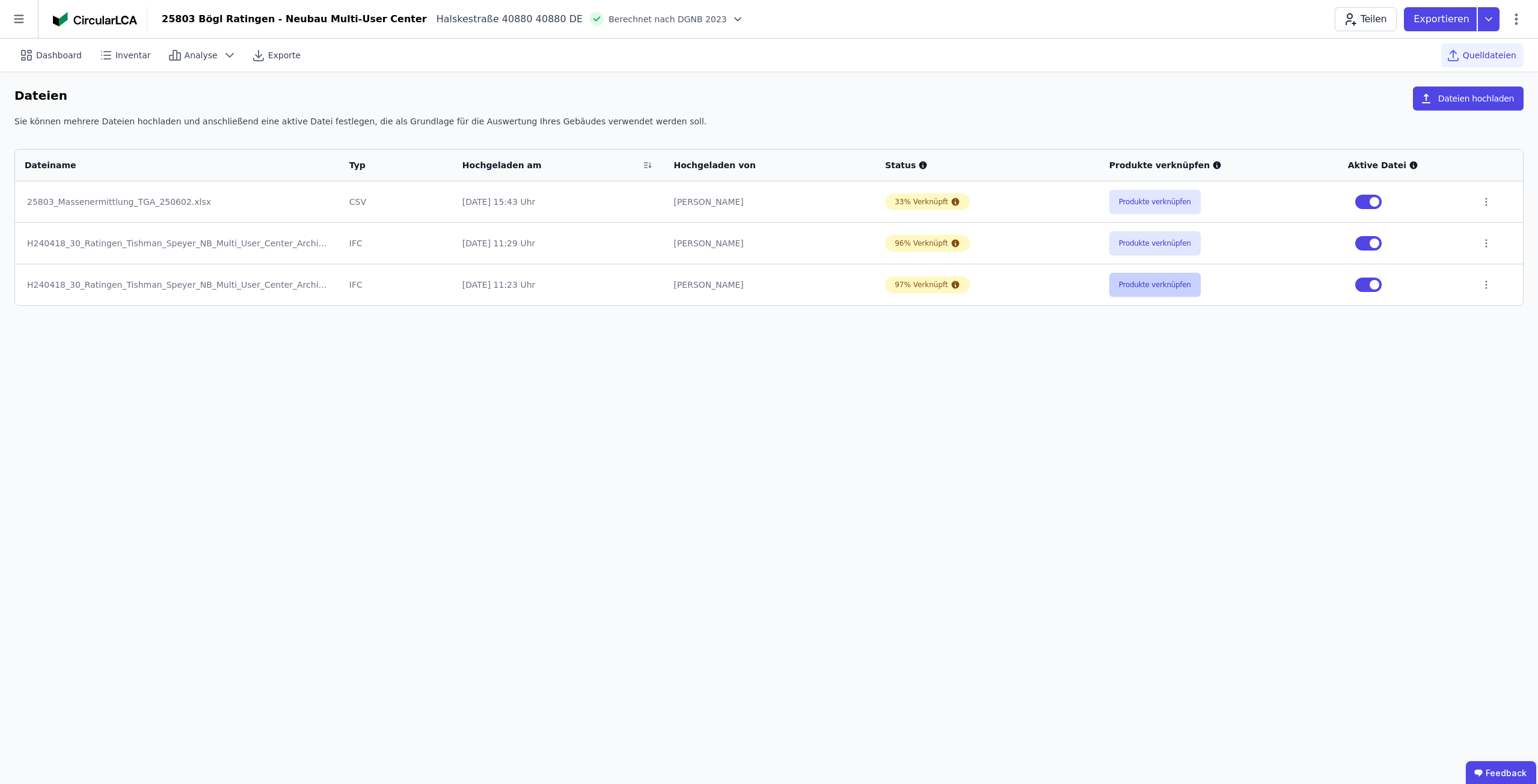
click at [1166, 294] on button "Produkte verknüpfen" at bounding box center [1155, 284] width 91 height 24
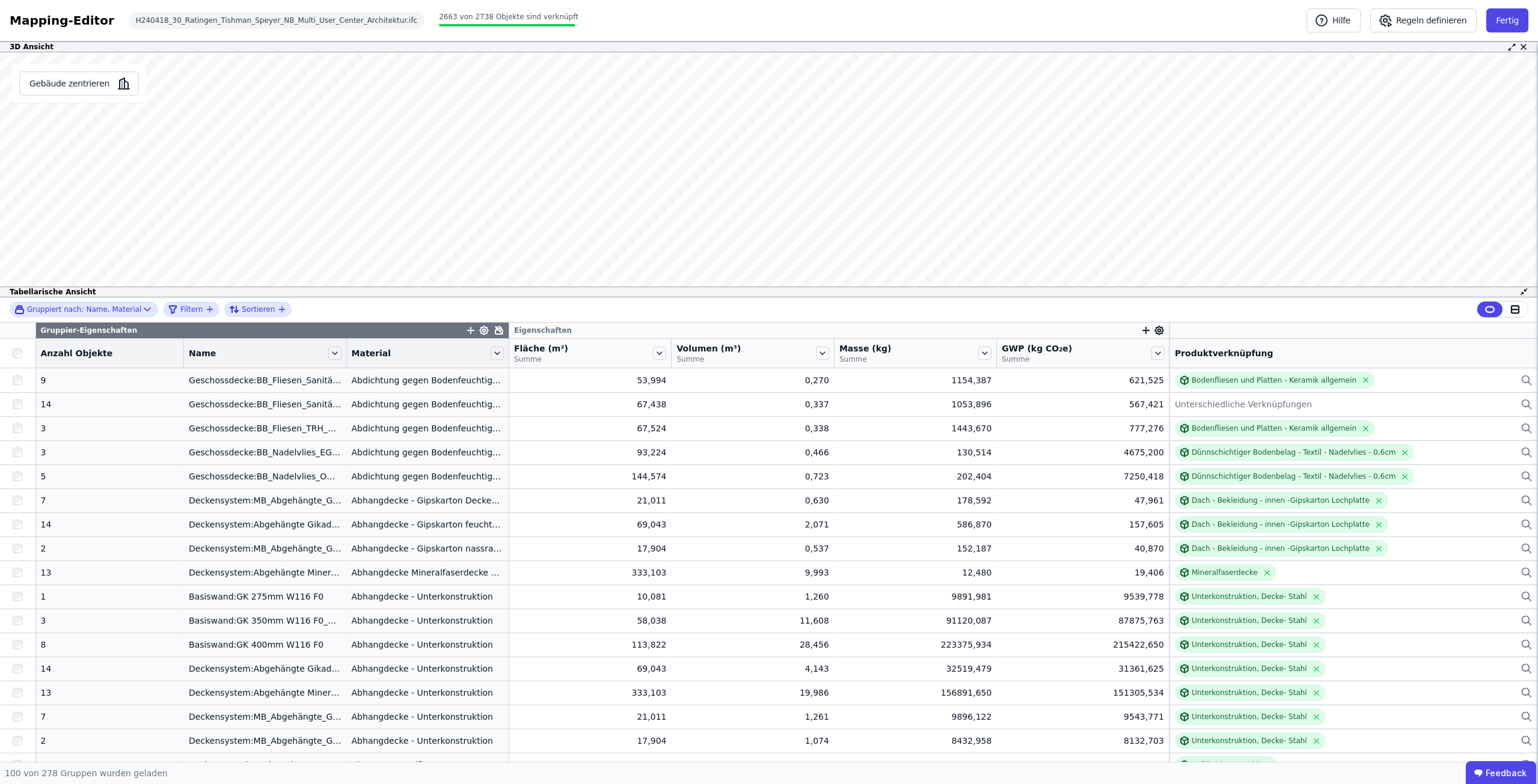
click at [571, 290] on div "Tabellarische Ansicht" at bounding box center [769, 291] width 1538 height 11
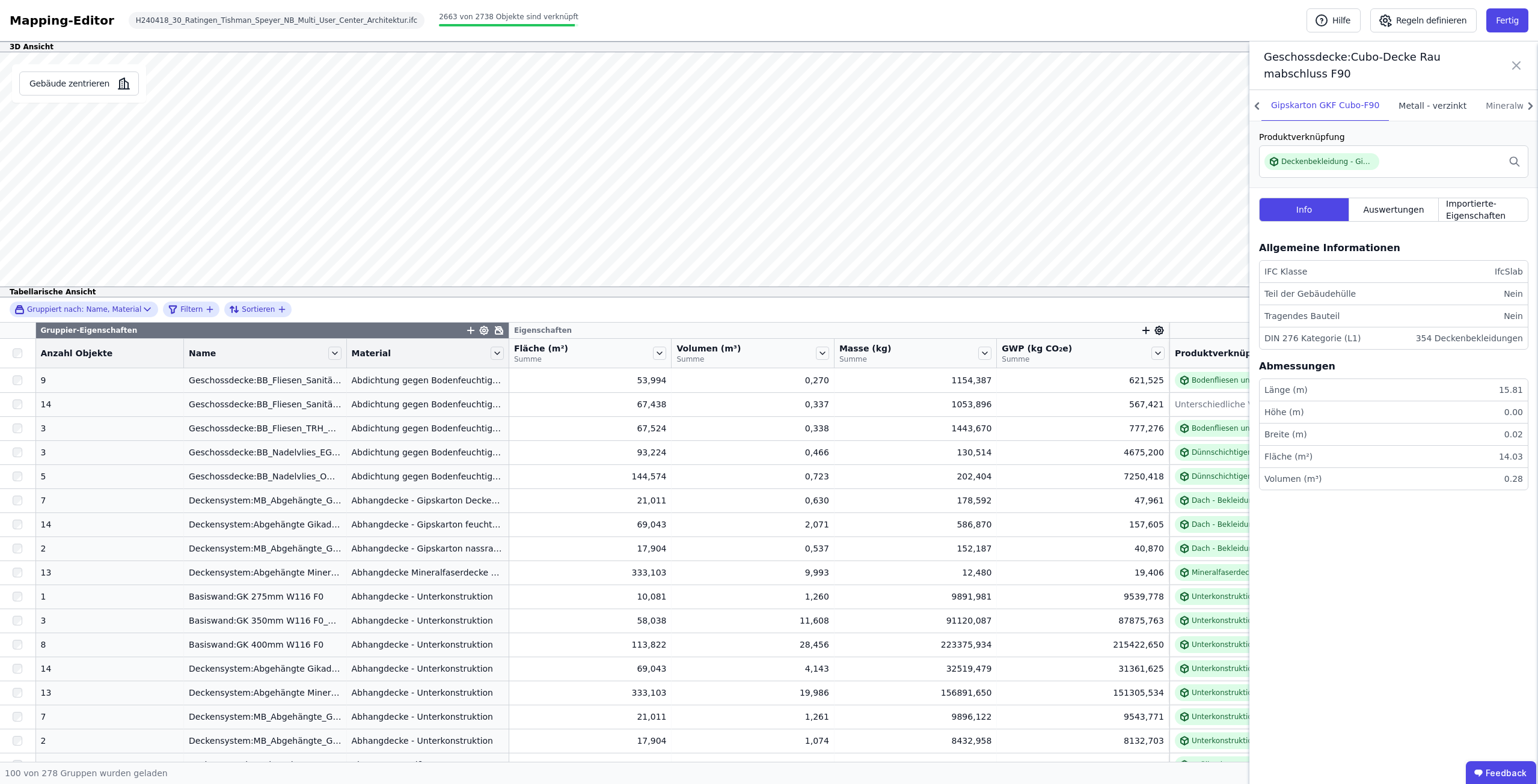
click at [1423, 106] on div "Metall - verzinkt" at bounding box center [1432, 106] width 87 height 31
click at [1481, 103] on div "Mineralwolle-Wärmedämmung" at bounding box center [1549, 106] width 148 height 31
click at [1341, 104] on div "Gipskarton GKF Cubo-F90" at bounding box center [1325, 106] width 127 height 31
click at [1257, 105] on icon at bounding box center [1257, 105] width 15 height 17
click at [1256, 105] on icon at bounding box center [1257, 105] width 4 height 7
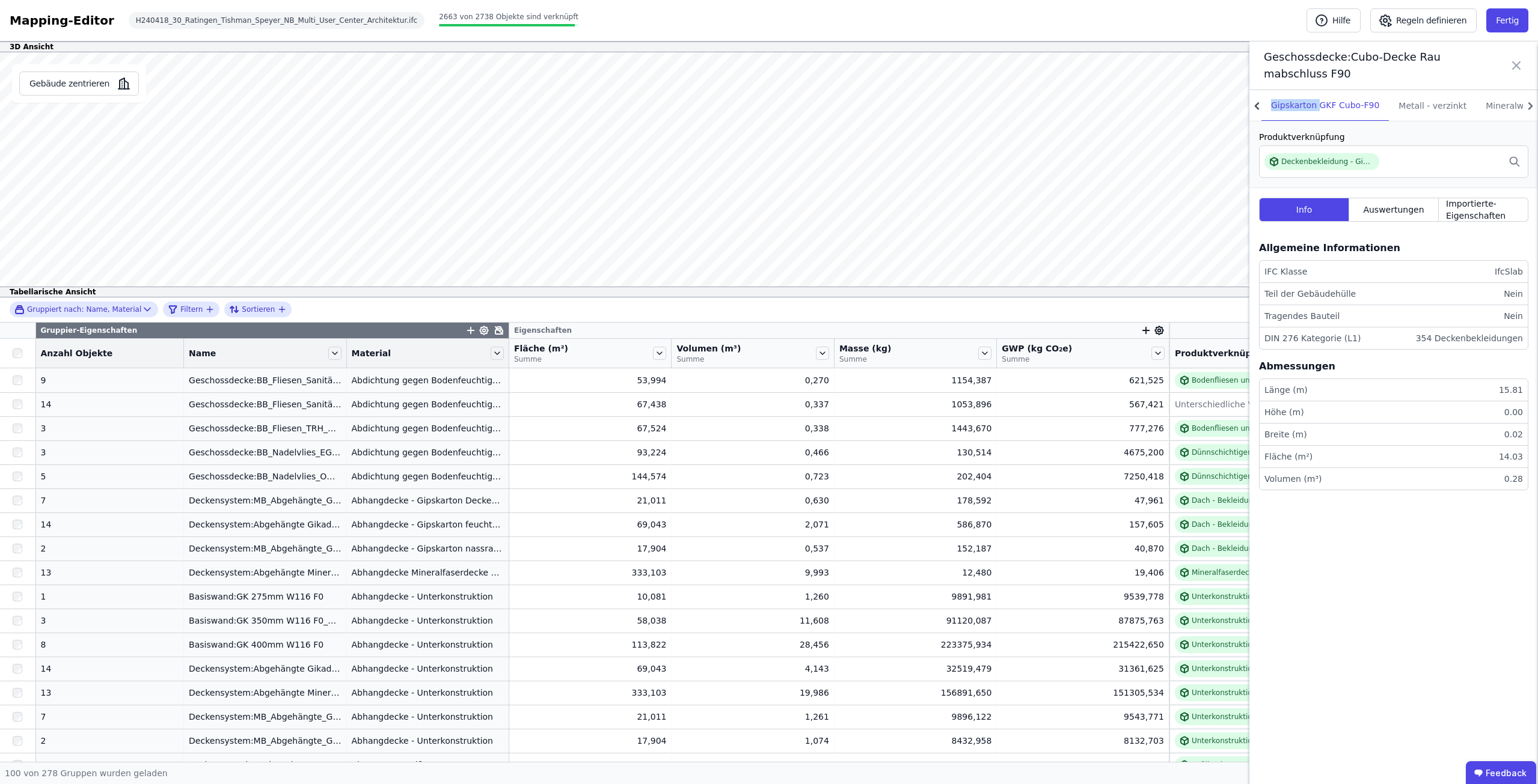
click at [1256, 105] on icon at bounding box center [1257, 105] width 4 height 7
click at [1257, 105] on icon at bounding box center [1257, 105] width 4 height 7
click at [1414, 104] on div "Metall - verzinkt" at bounding box center [1432, 106] width 87 height 31
click at [1497, 102] on div "Mineralwolle-Wärmedämmung" at bounding box center [1549, 106] width 148 height 31
click at [1531, 104] on icon at bounding box center [1530, 105] width 4 height 7
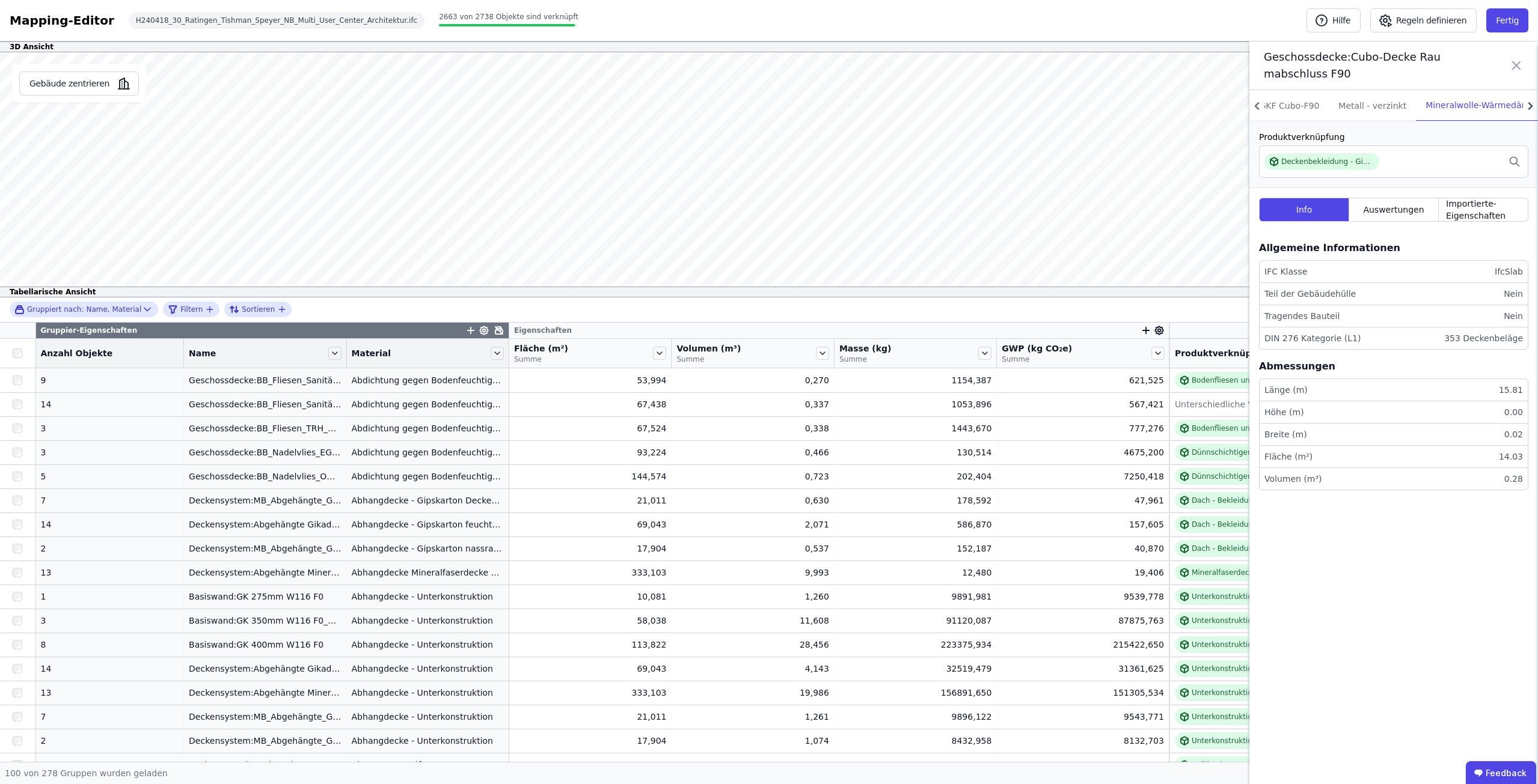
click at [1531, 104] on icon at bounding box center [1530, 105] width 4 height 7
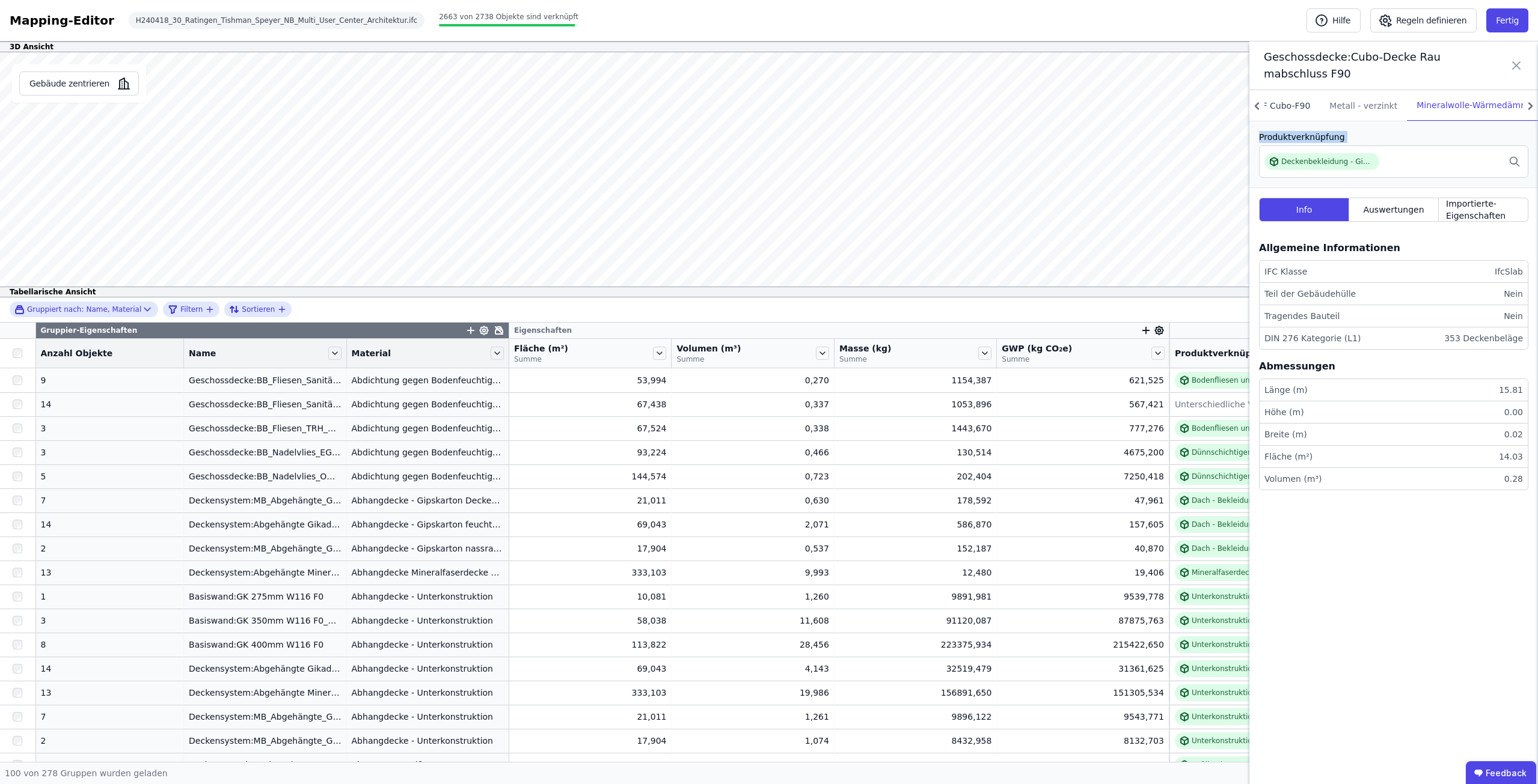
click at [1289, 107] on div "Gipskarton GKF Cubo-F90" at bounding box center [1256, 106] width 127 height 31
click at [1340, 163] on div "Deckenbekleidung - Gips - 1,25cm" at bounding box center [1327, 162] width 93 height 10
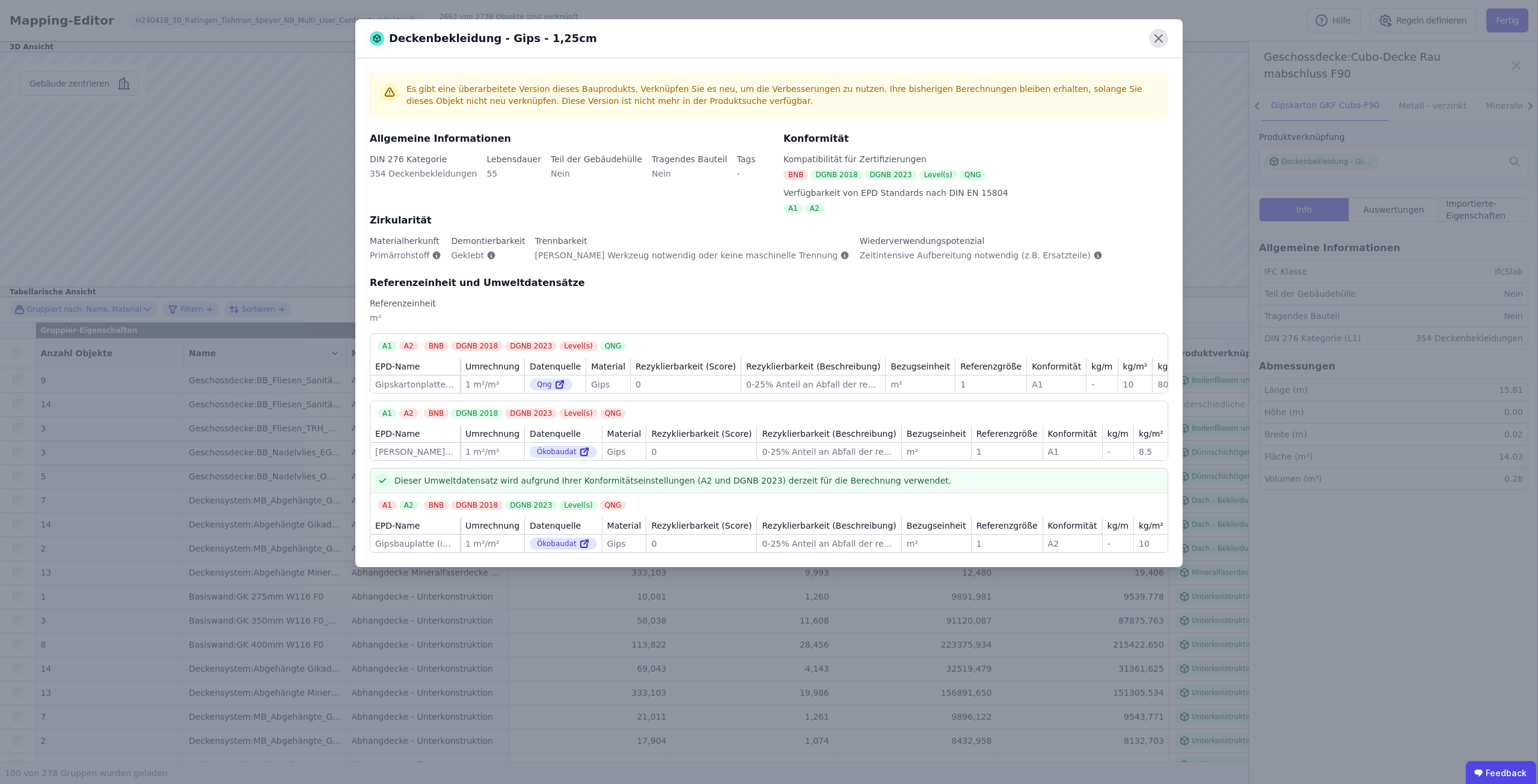
click at [1154, 46] on icon at bounding box center [1159, 38] width 20 height 20
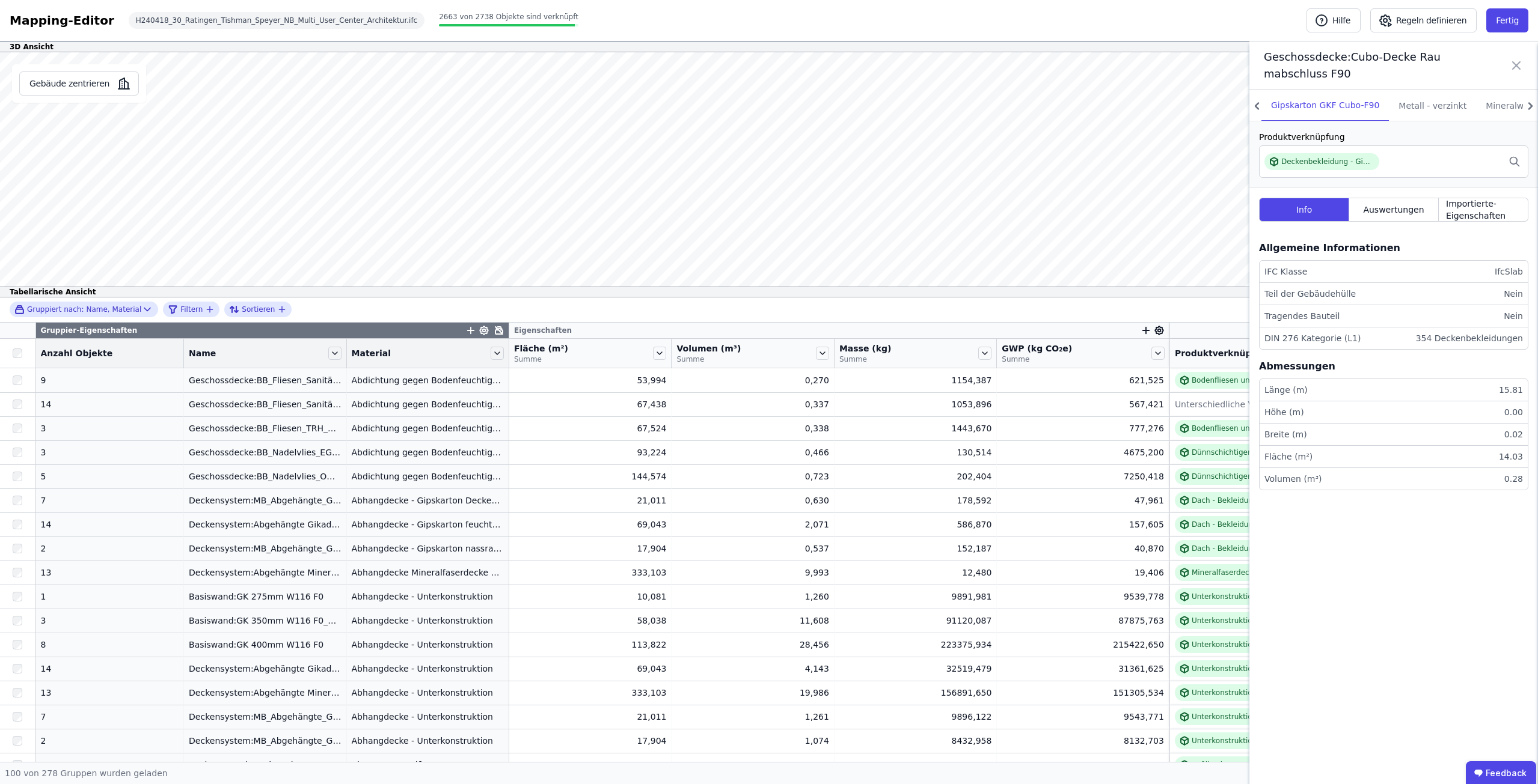
click at [1514, 67] on icon at bounding box center [1516, 65] width 7 height 7
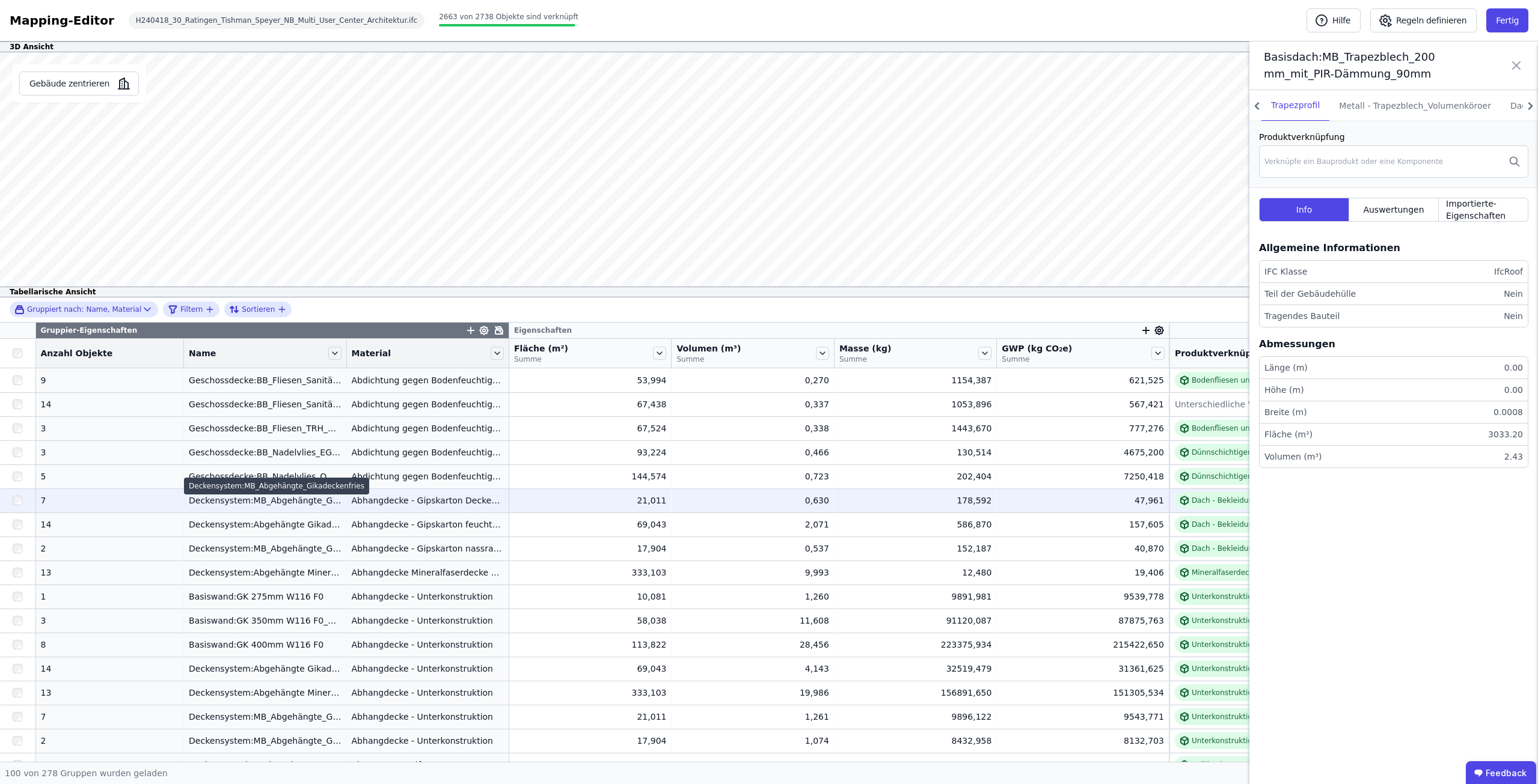
click at [211, 496] on div "Deckensystem:MB_Abgehängte_Gikadeckenfries" at bounding box center [264, 500] width 152 height 12
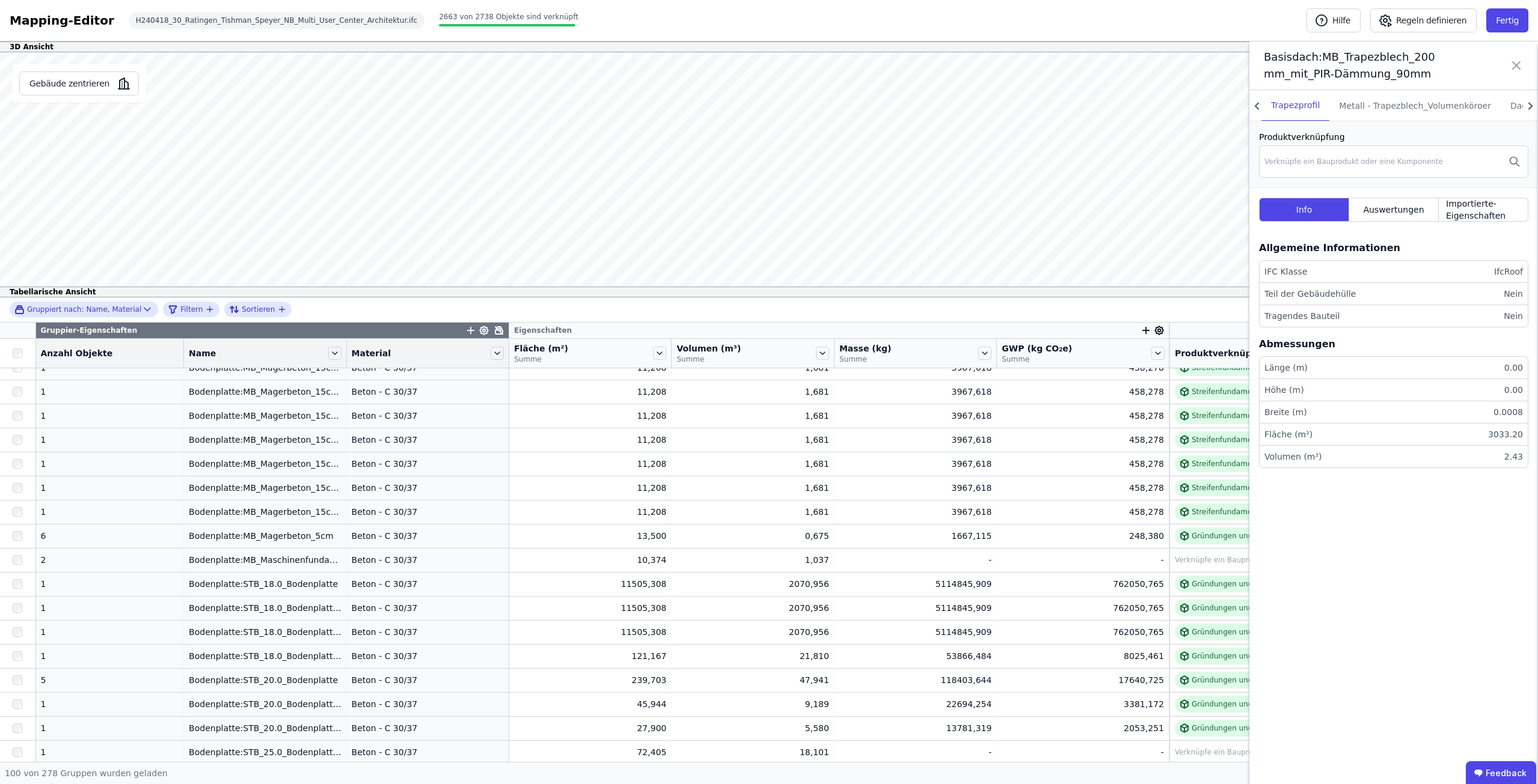
scroll to position [1262, 0]
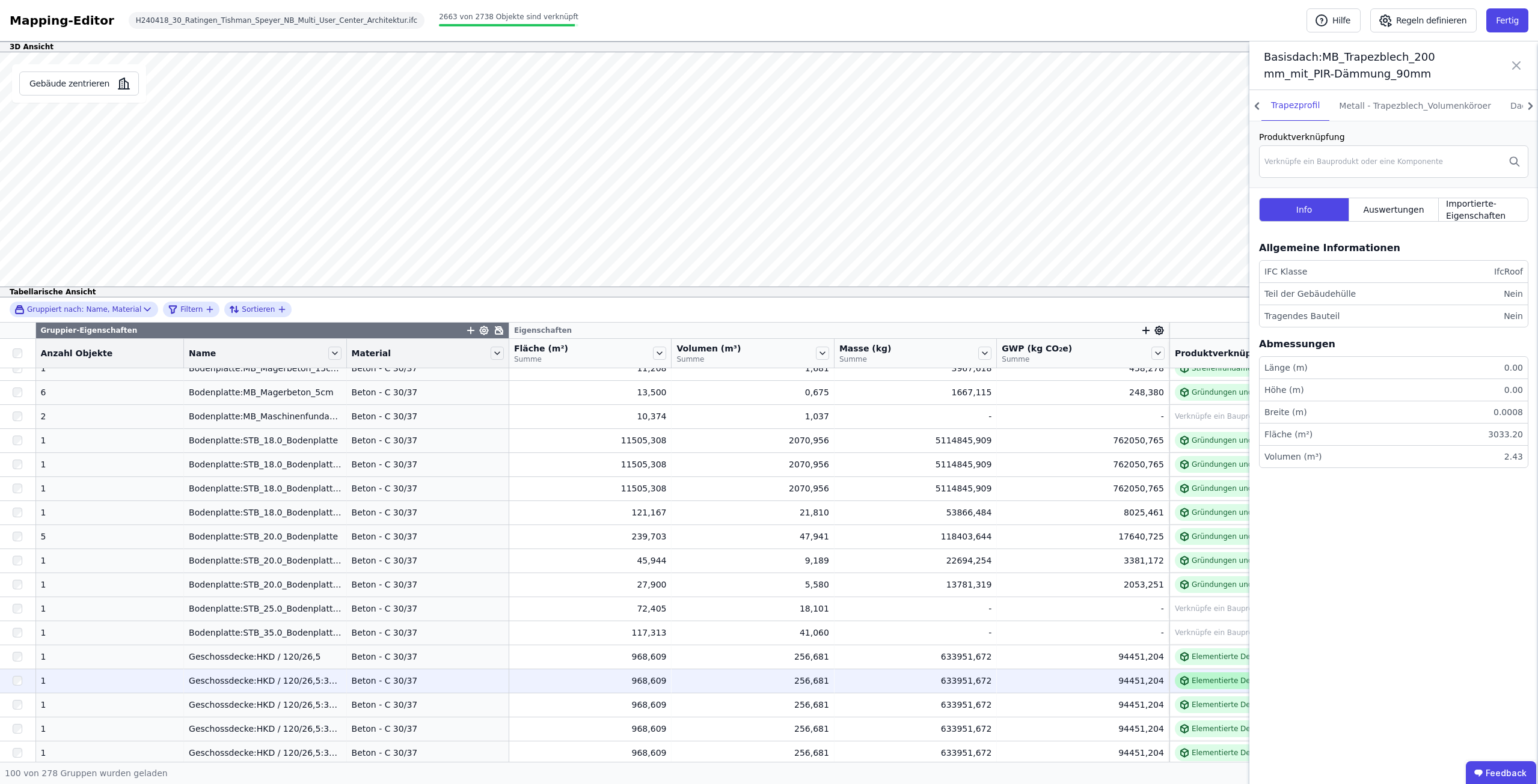
click at [1192, 680] on div "Elementierte Deckenkonstruktion - Stahlbeton - C30/37 - 2%" at bounding box center [1301, 681] width 219 height 10
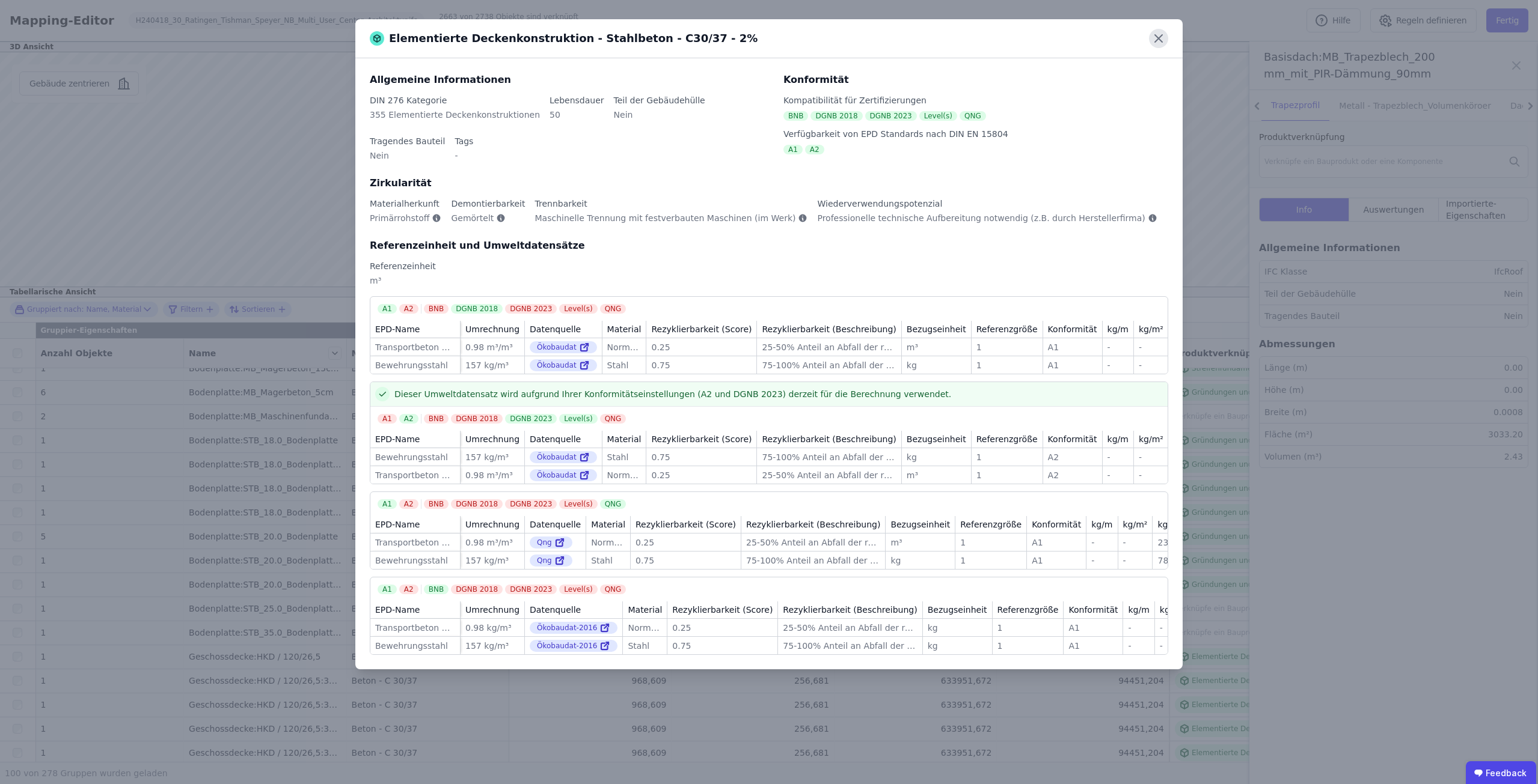
click at [1152, 38] on icon at bounding box center [1159, 38] width 20 height 20
